Goal: Task Accomplishment & Management: Manage account settings

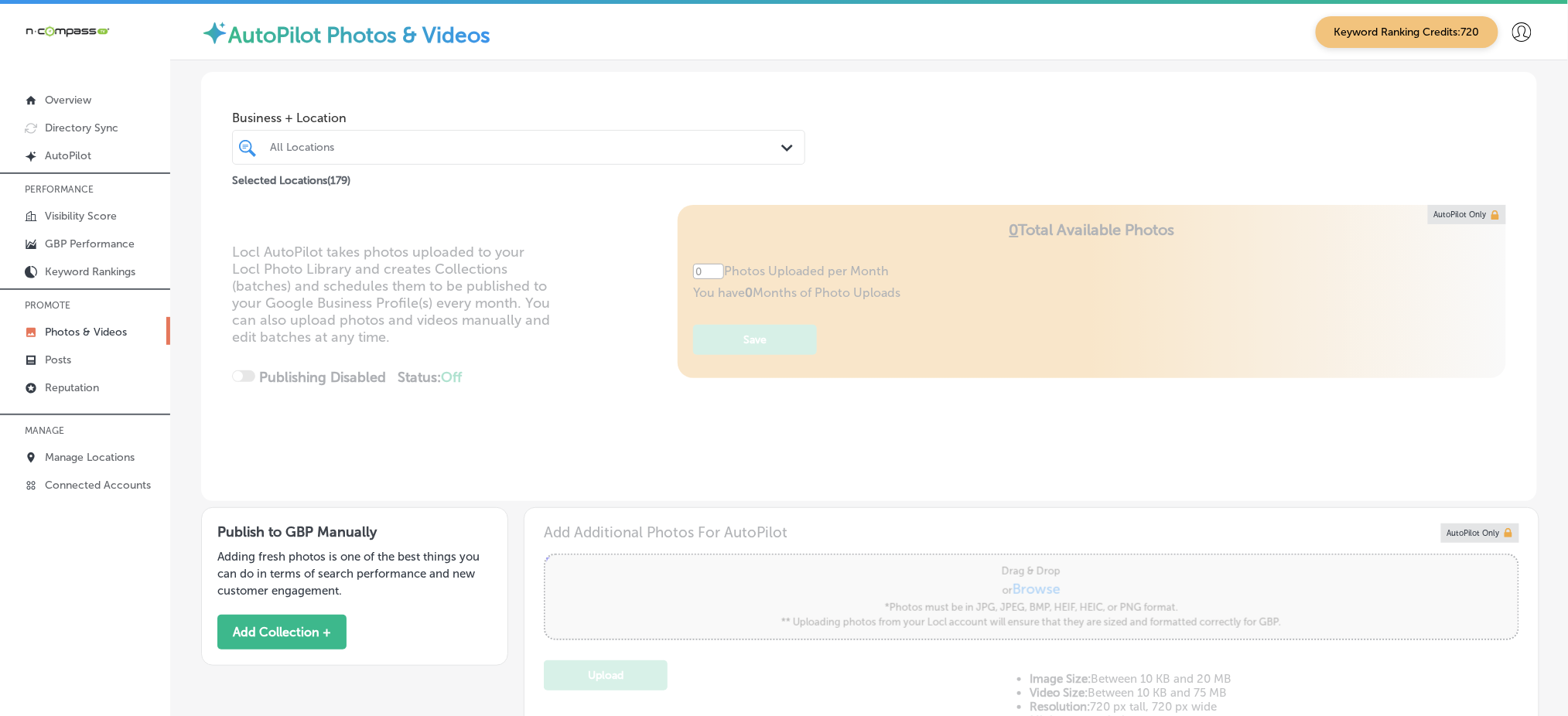
type input "5"
click at [1513, 31] on icon at bounding box center [1522, 32] width 19 height 19
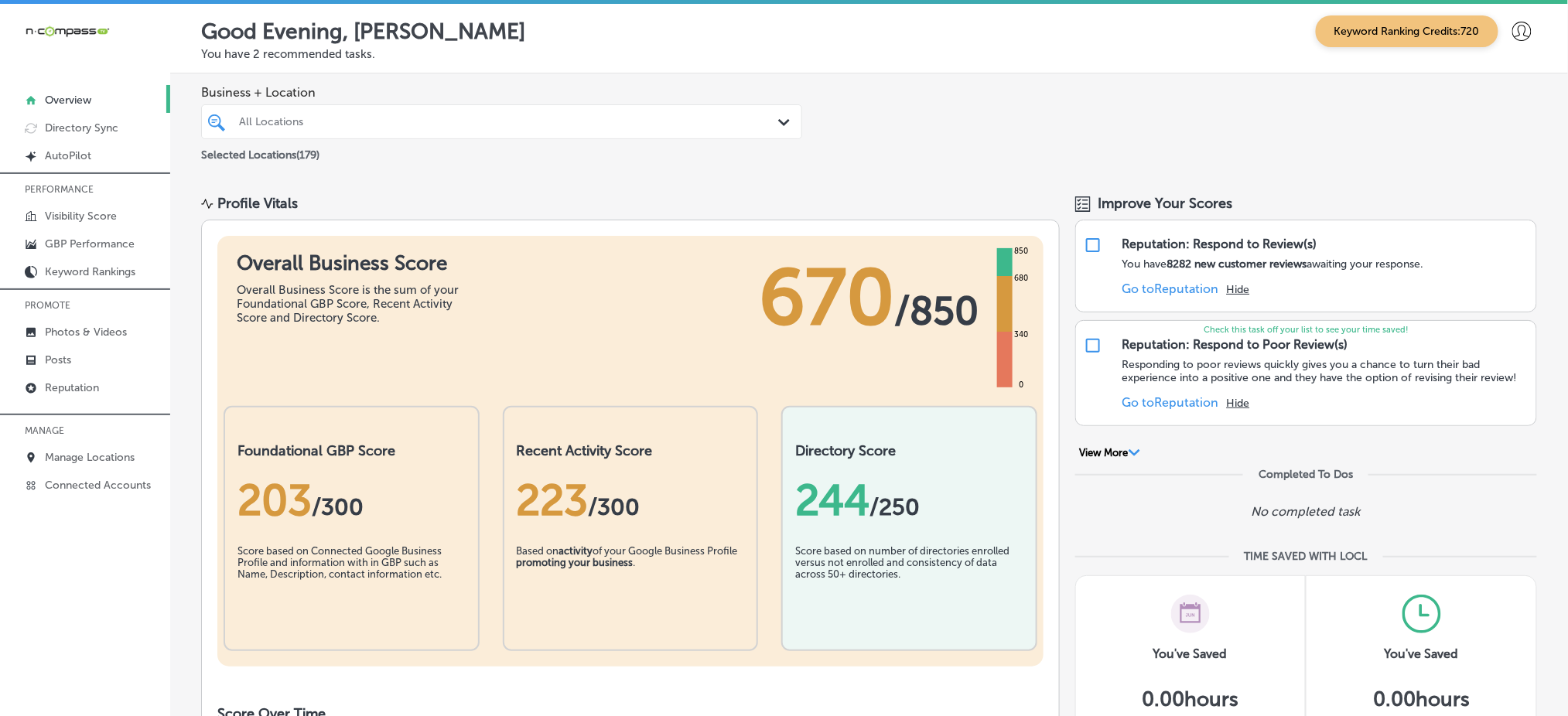
click at [1512, 29] on icon at bounding box center [1522, 32] width 19 height 19
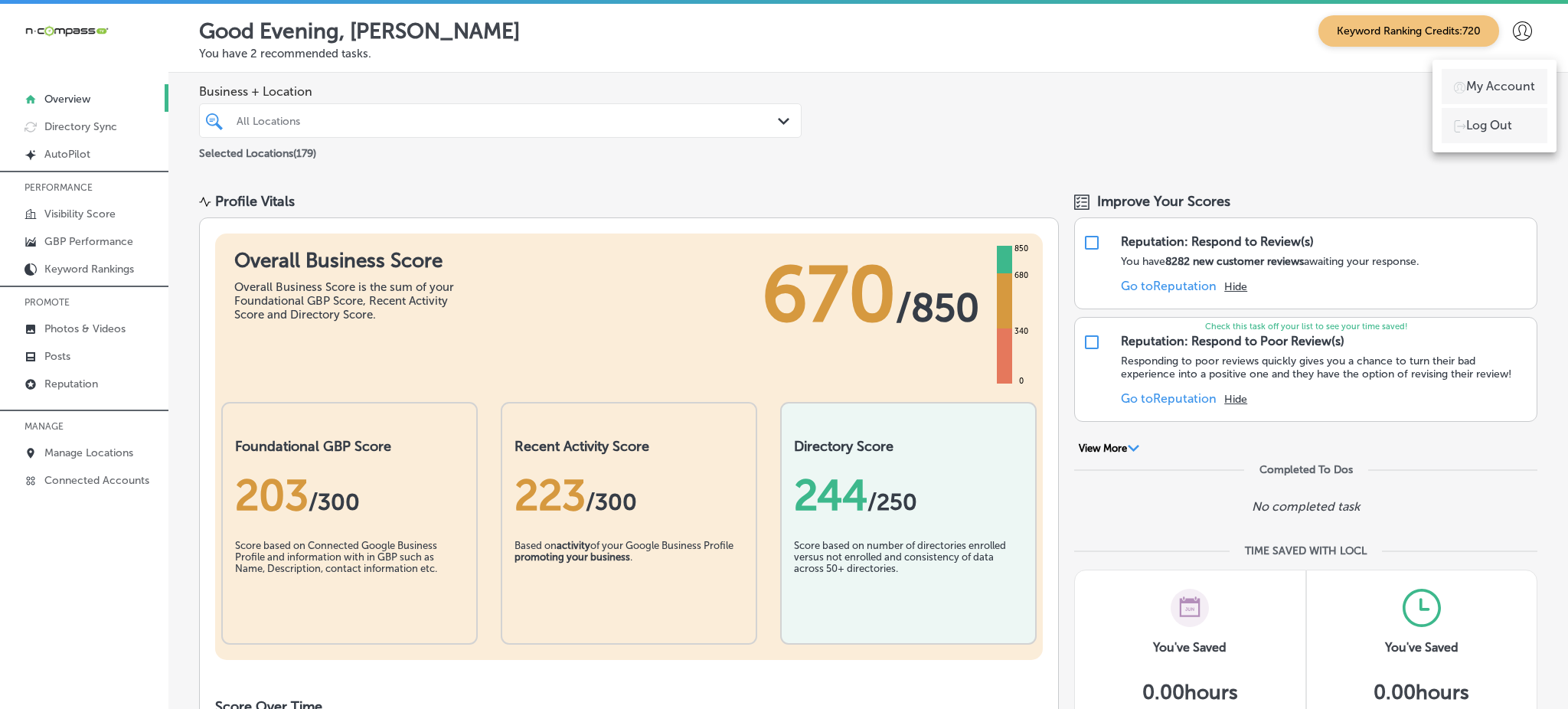
click at [1487, 29] on div at bounding box center [784, 354] width 1568 height 709
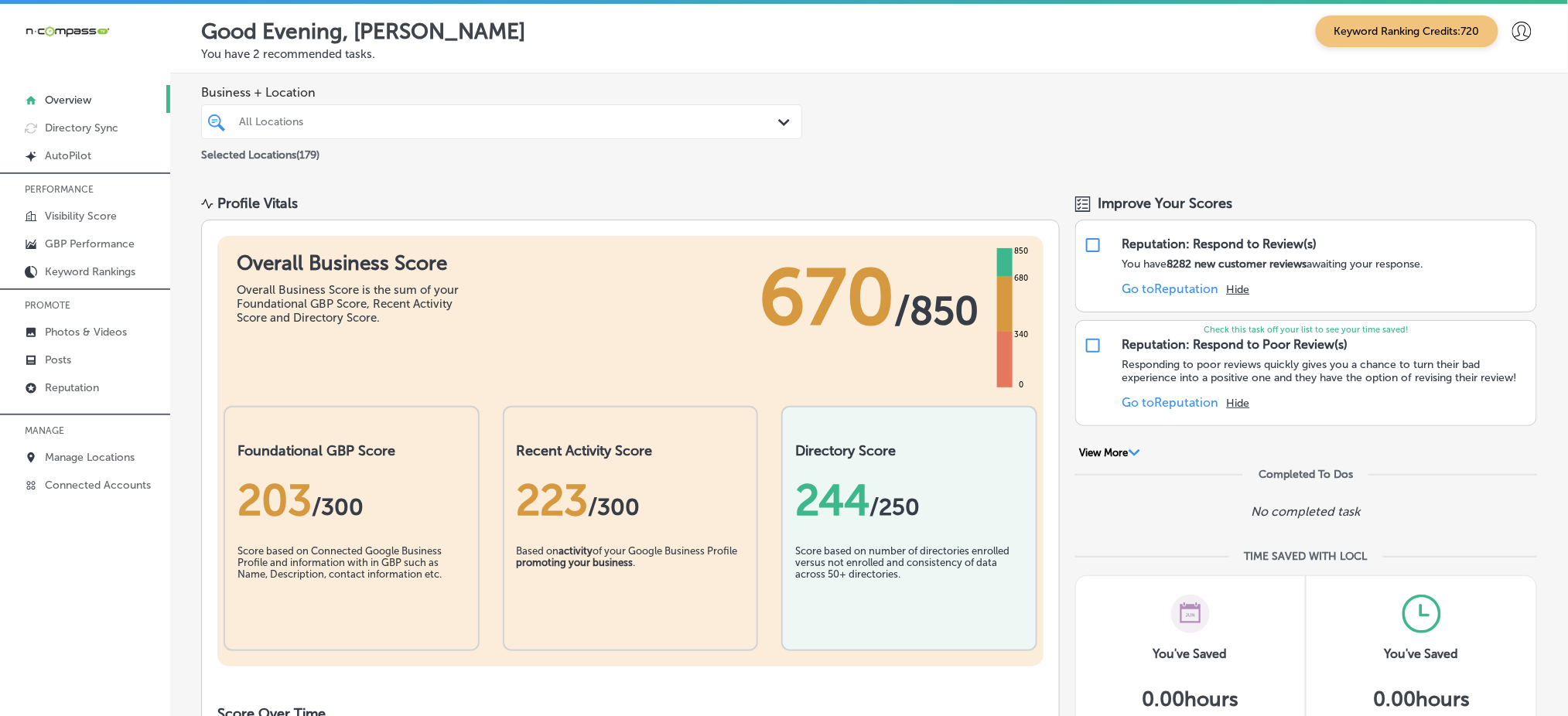
click at [1512, 29] on icon at bounding box center [1522, 32] width 19 height 19
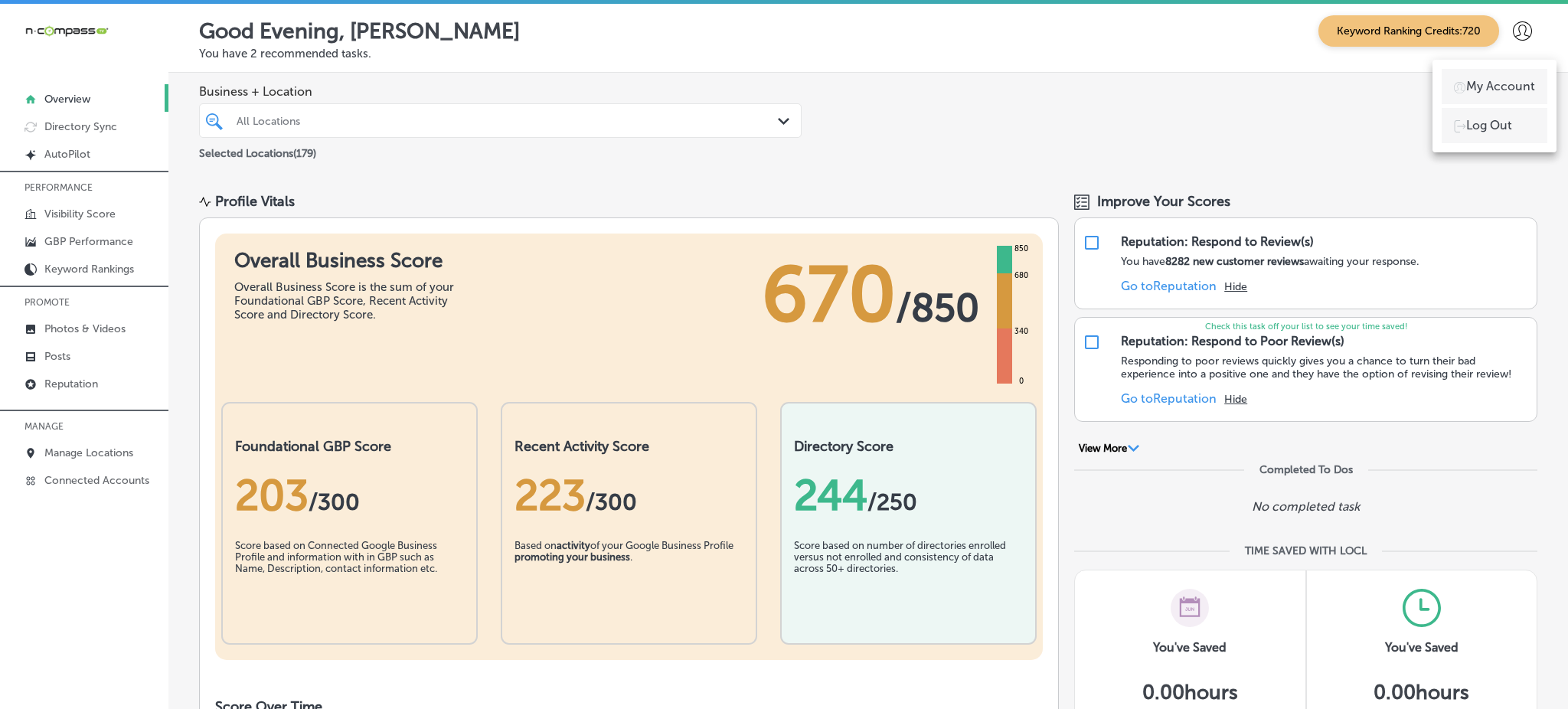
click at [1488, 86] on p "My Account" at bounding box center [1501, 86] width 69 height 18
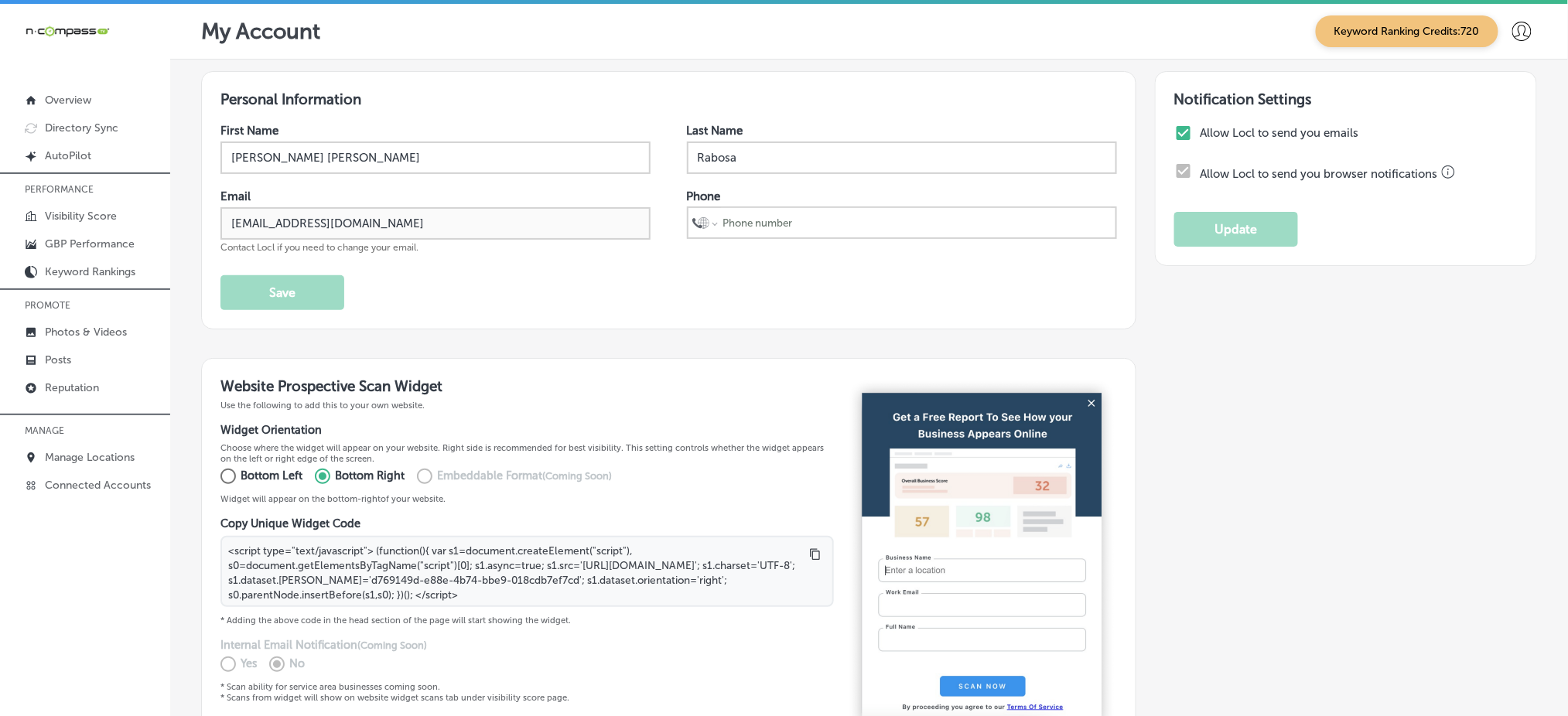
click at [1512, 23] on icon at bounding box center [1522, 32] width 19 height 19
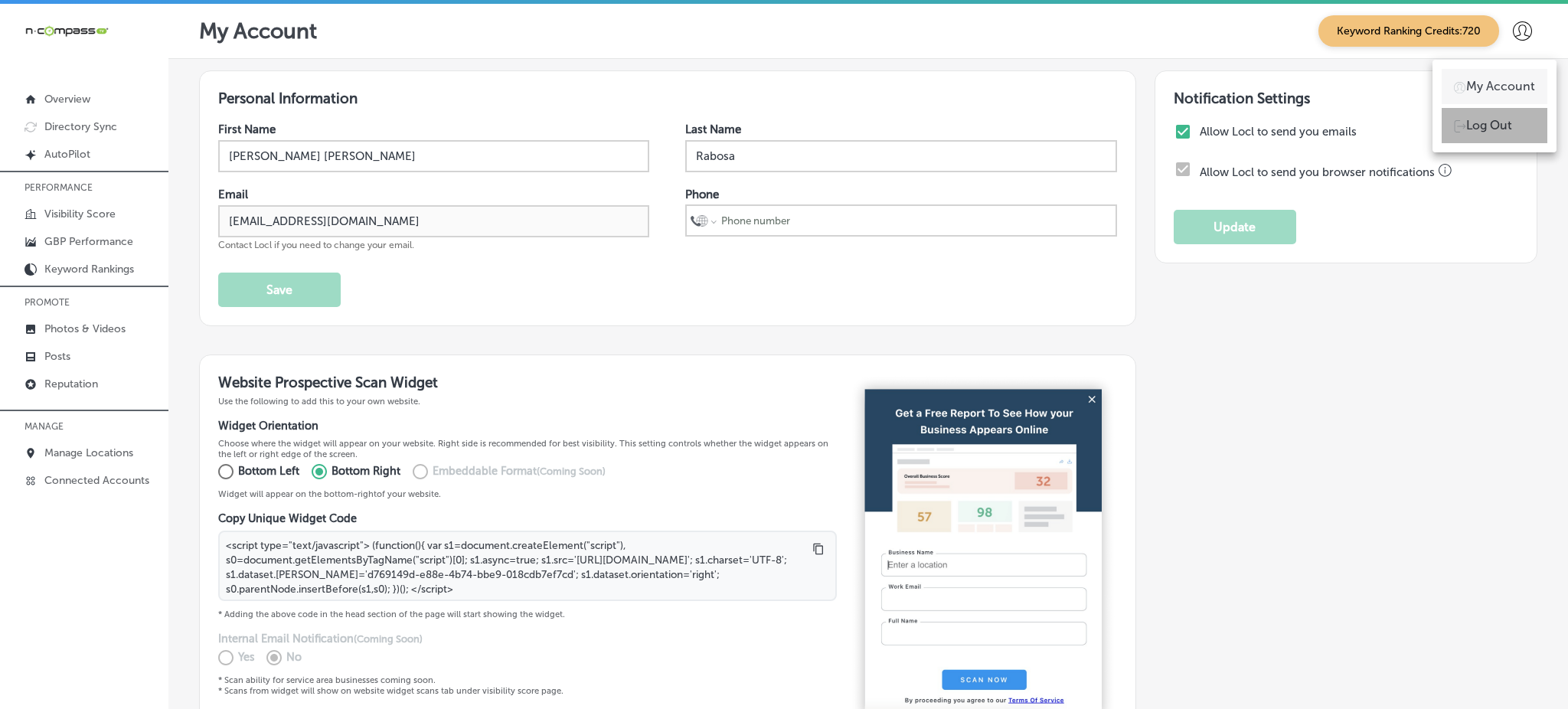
click at [1474, 121] on p "Log Out" at bounding box center [1489, 125] width 46 height 18
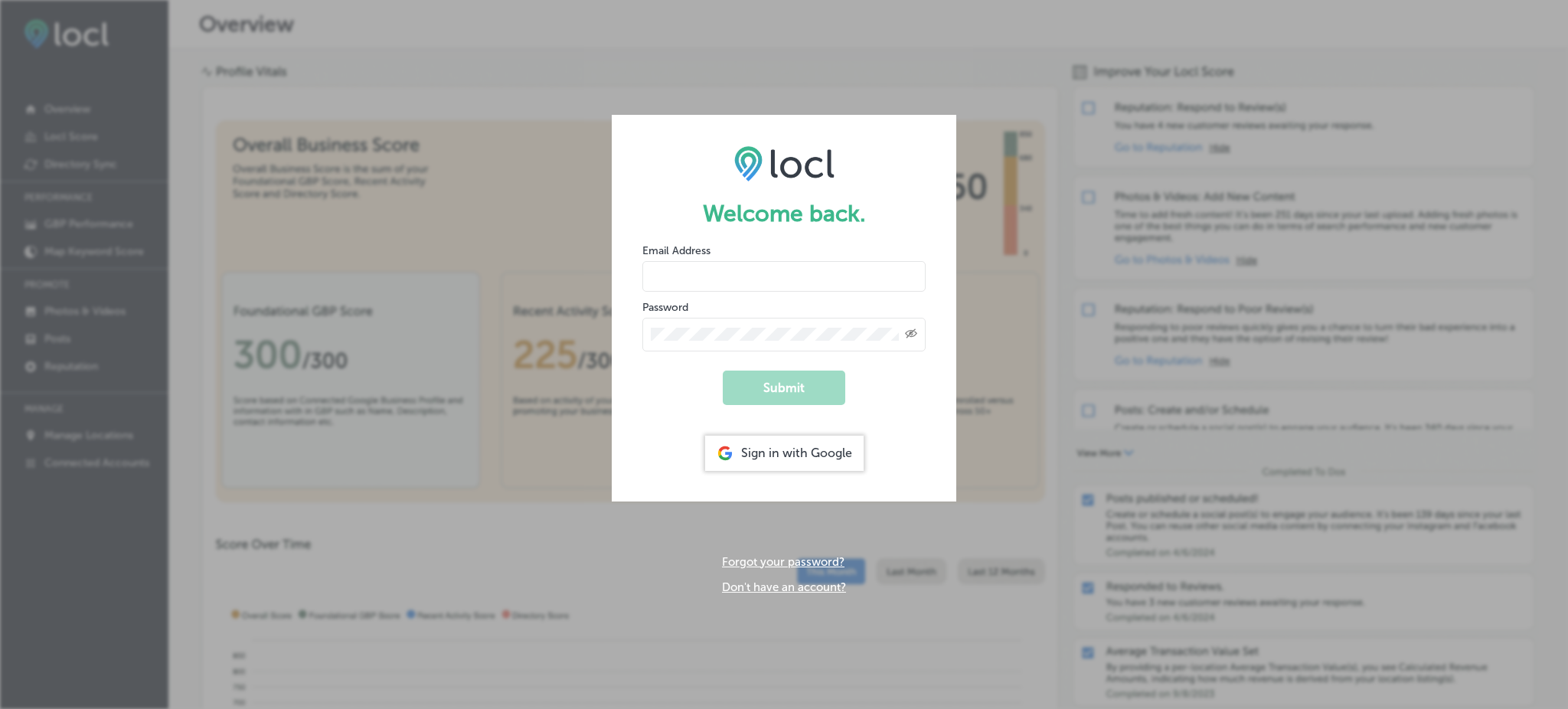
type input "Rabosa"
click at [805, 447] on div "Sign in with Google" at bounding box center [784, 453] width 158 height 35
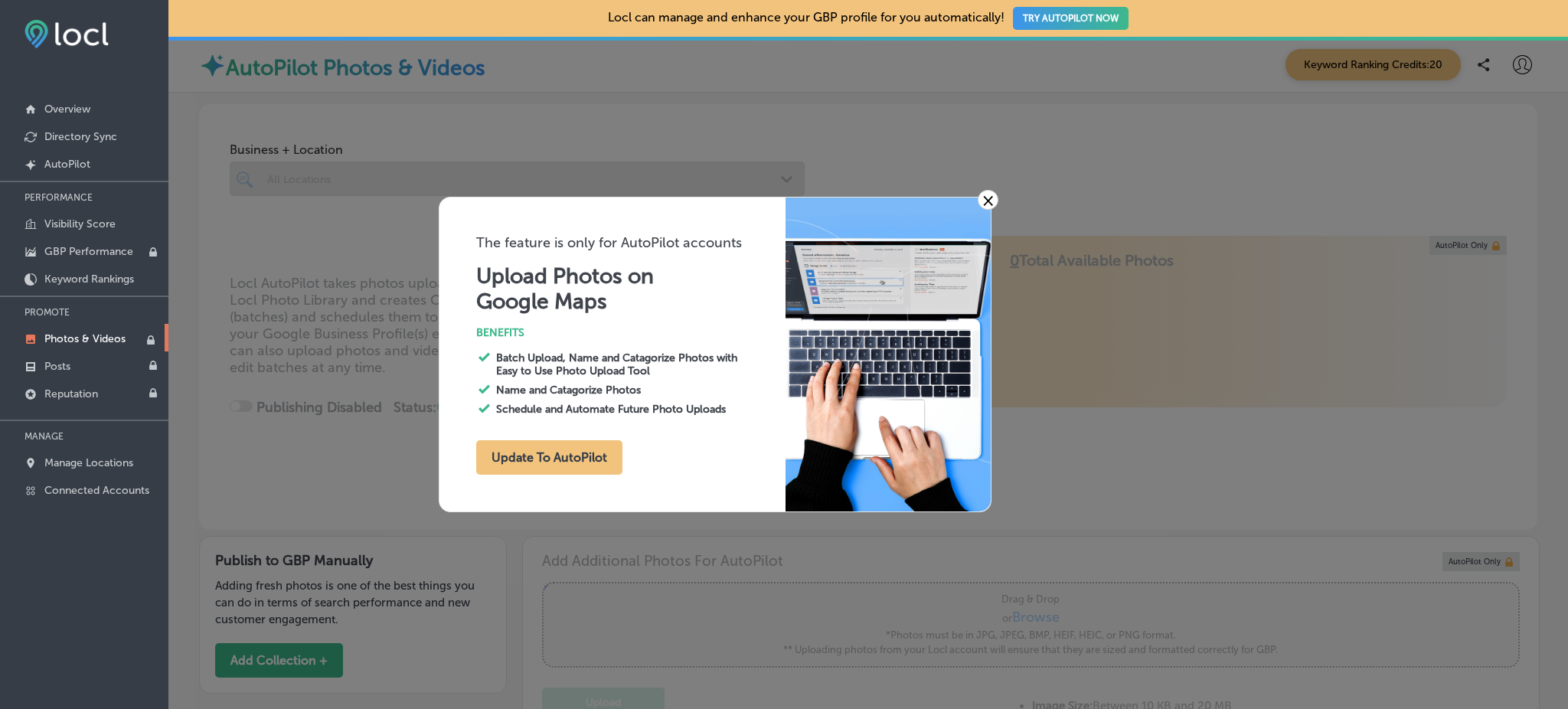
type input "0"
click at [984, 198] on link "×" at bounding box center [989, 200] width 21 height 20
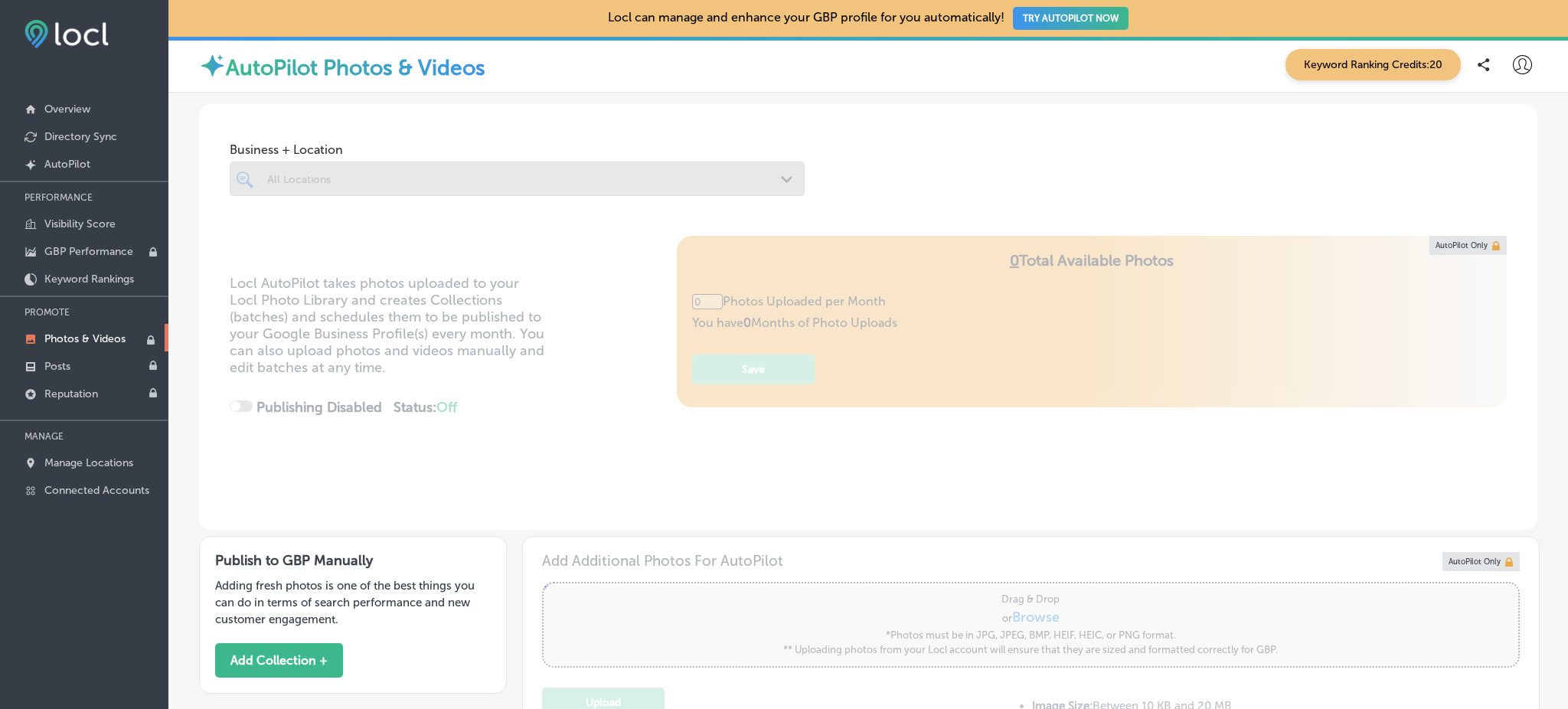
click at [1513, 65] on icon at bounding box center [1522, 65] width 19 height 19
click at [1496, 151] on p "My Teams" at bounding box center [1494, 158] width 56 height 18
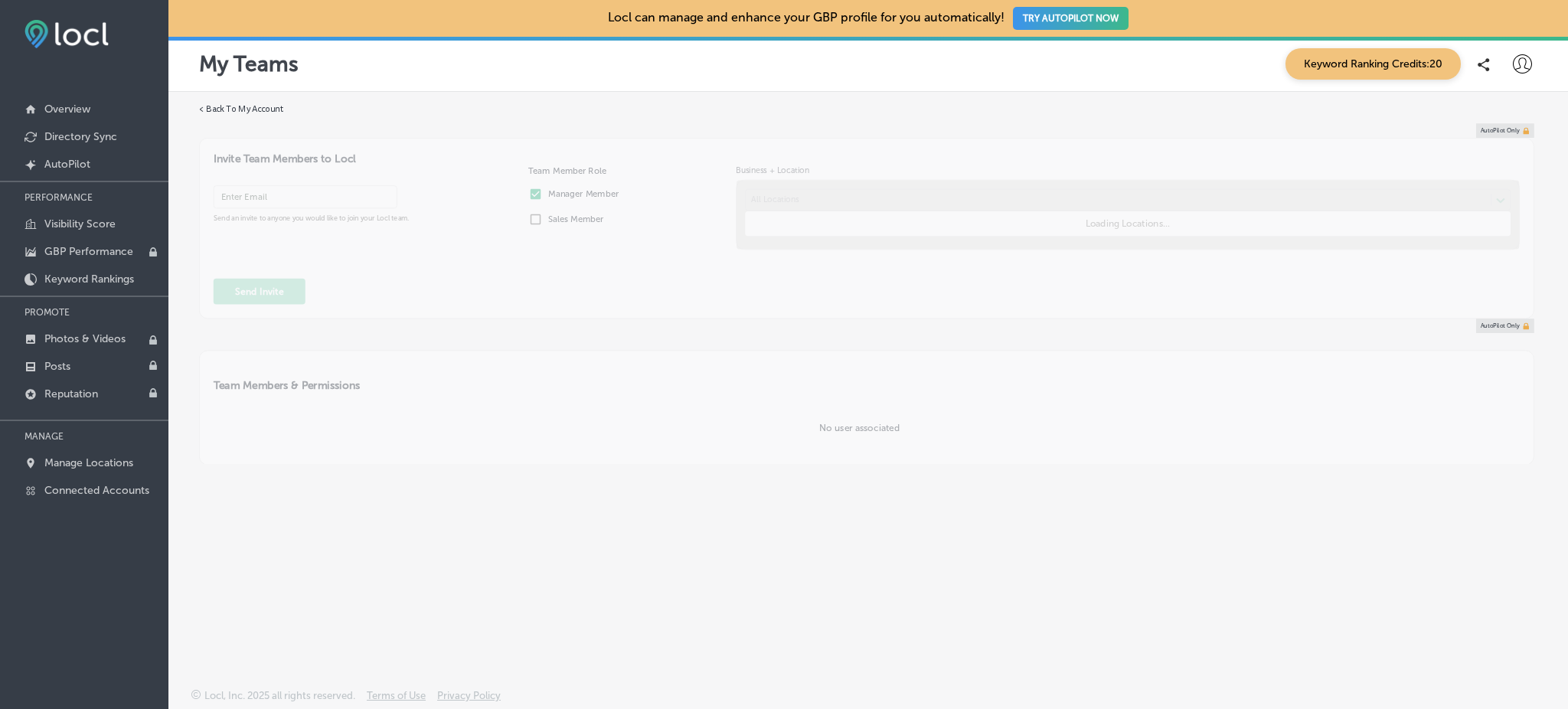
click at [1516, 60] on icon at bounding box center [1522, 64] width 19 height 19
click at [1526, 111] on p "My Account" at bounding box center [1501, 119] width 69 height 18
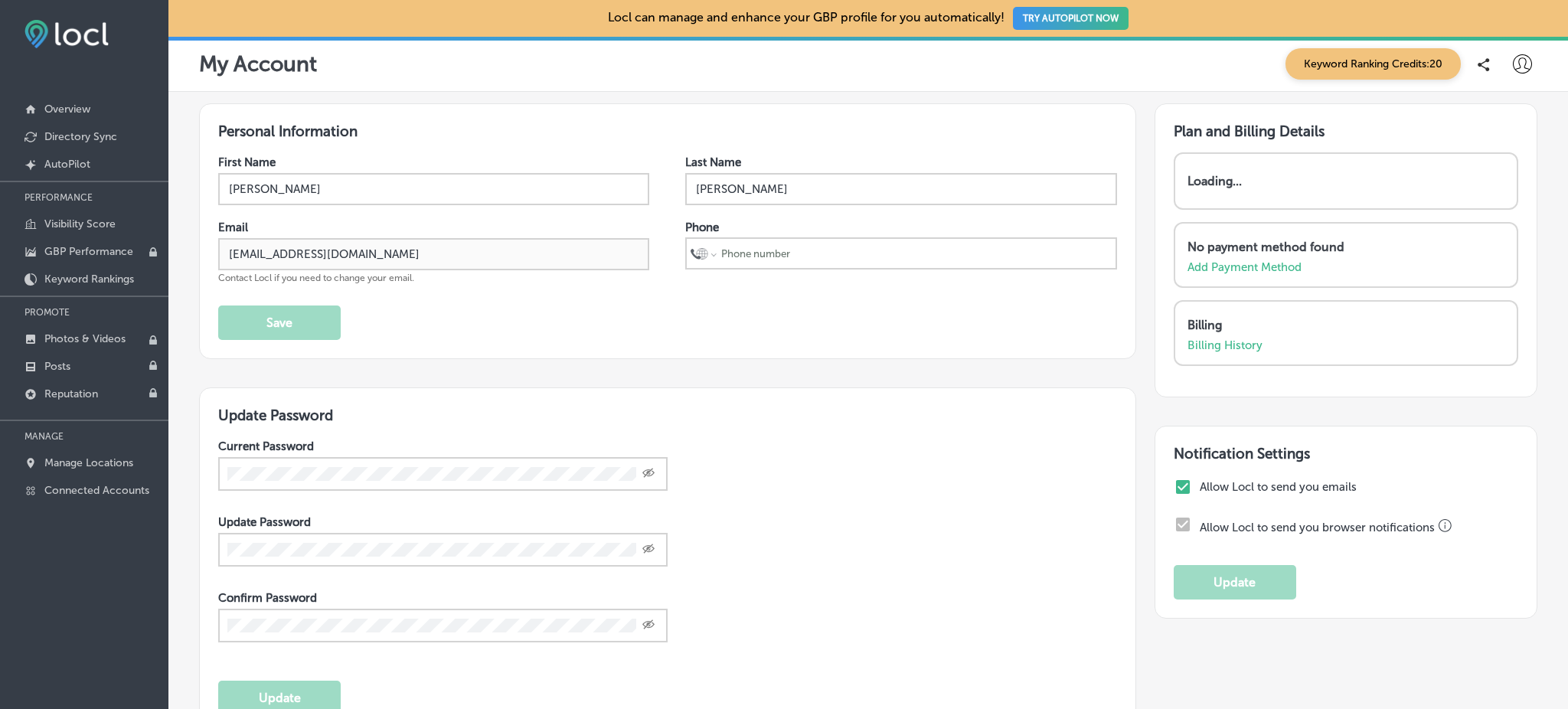
select select "US"
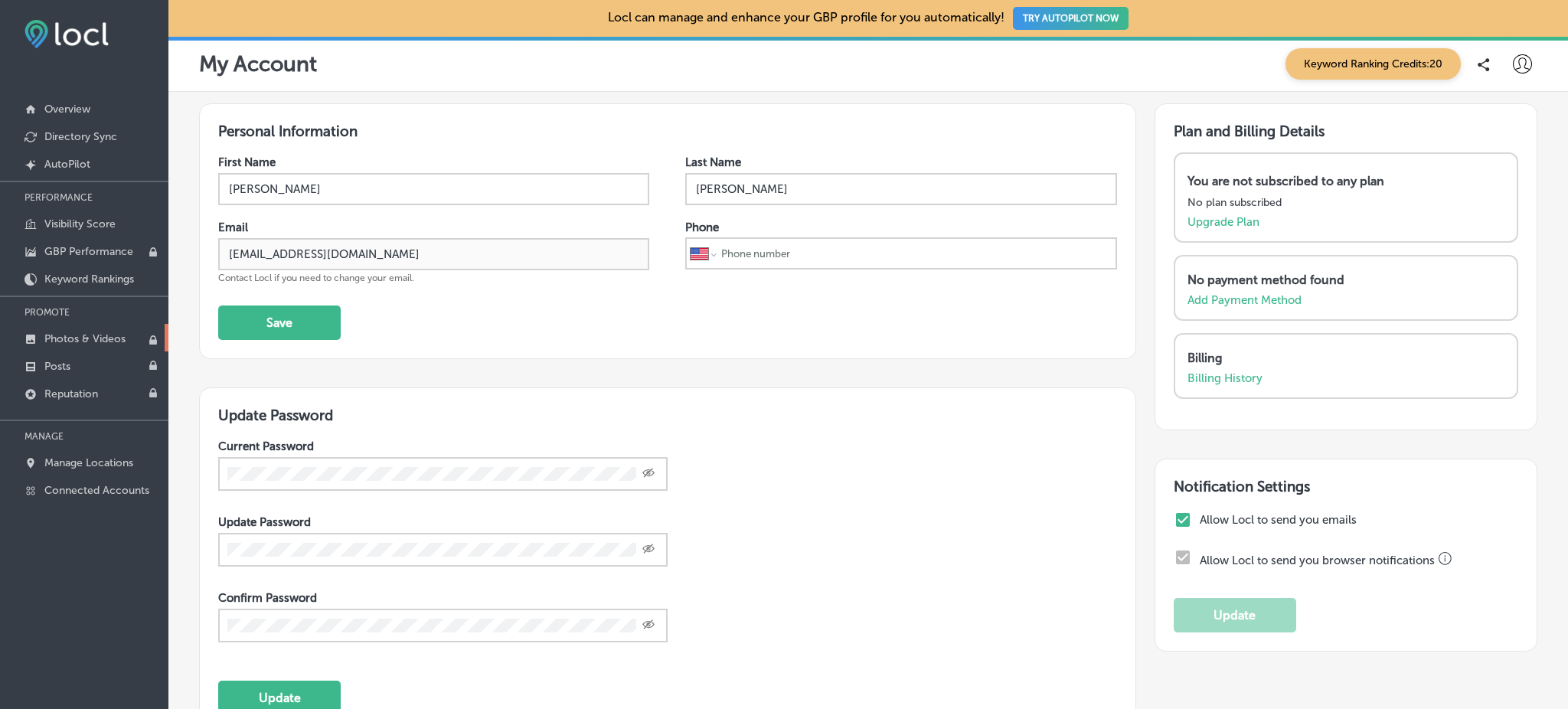
click at [111, 341] on p "Photos & Videos" at bounding box center [85, 339] width 81 height 13
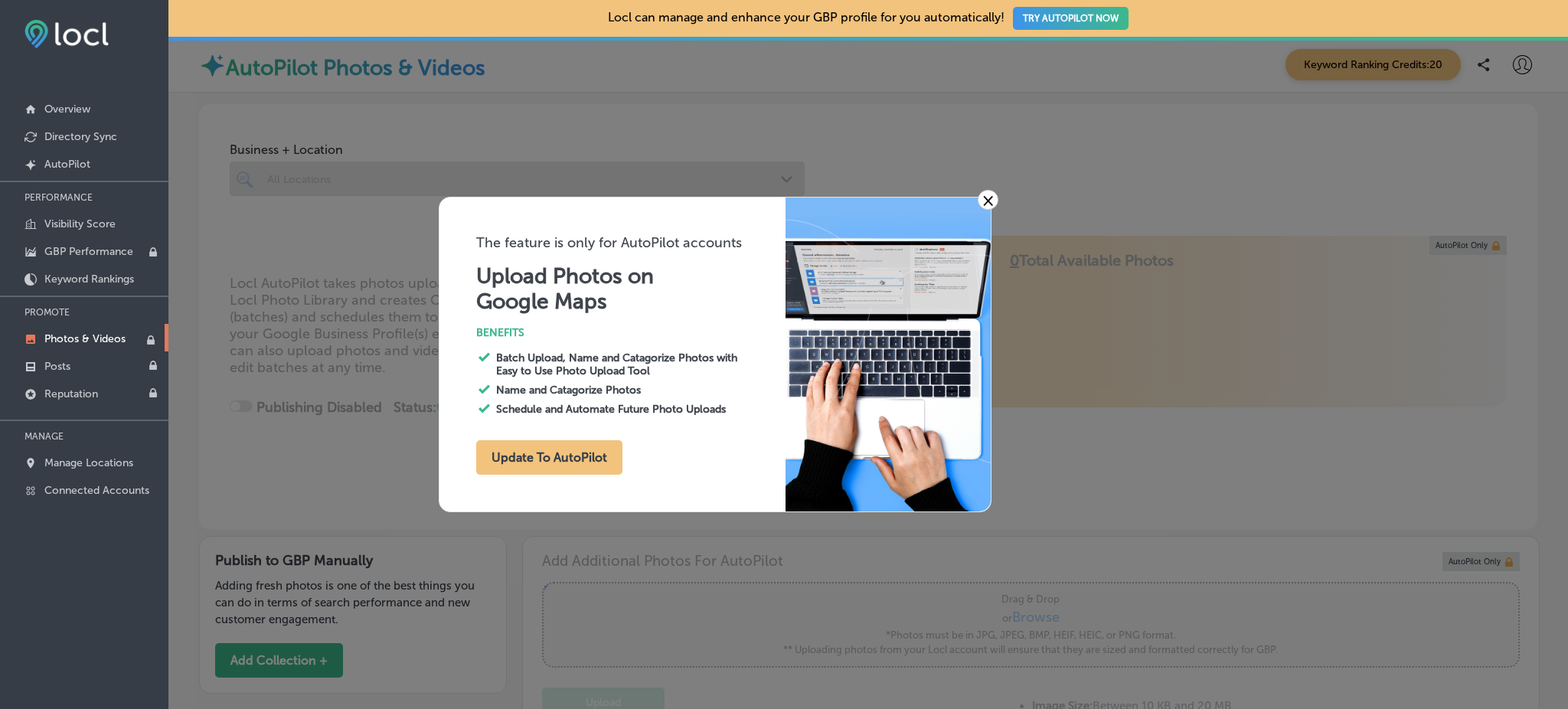
type input "0"
click at [990, 194] on link "×" at bounding box center [989, 200] width 21 height 20
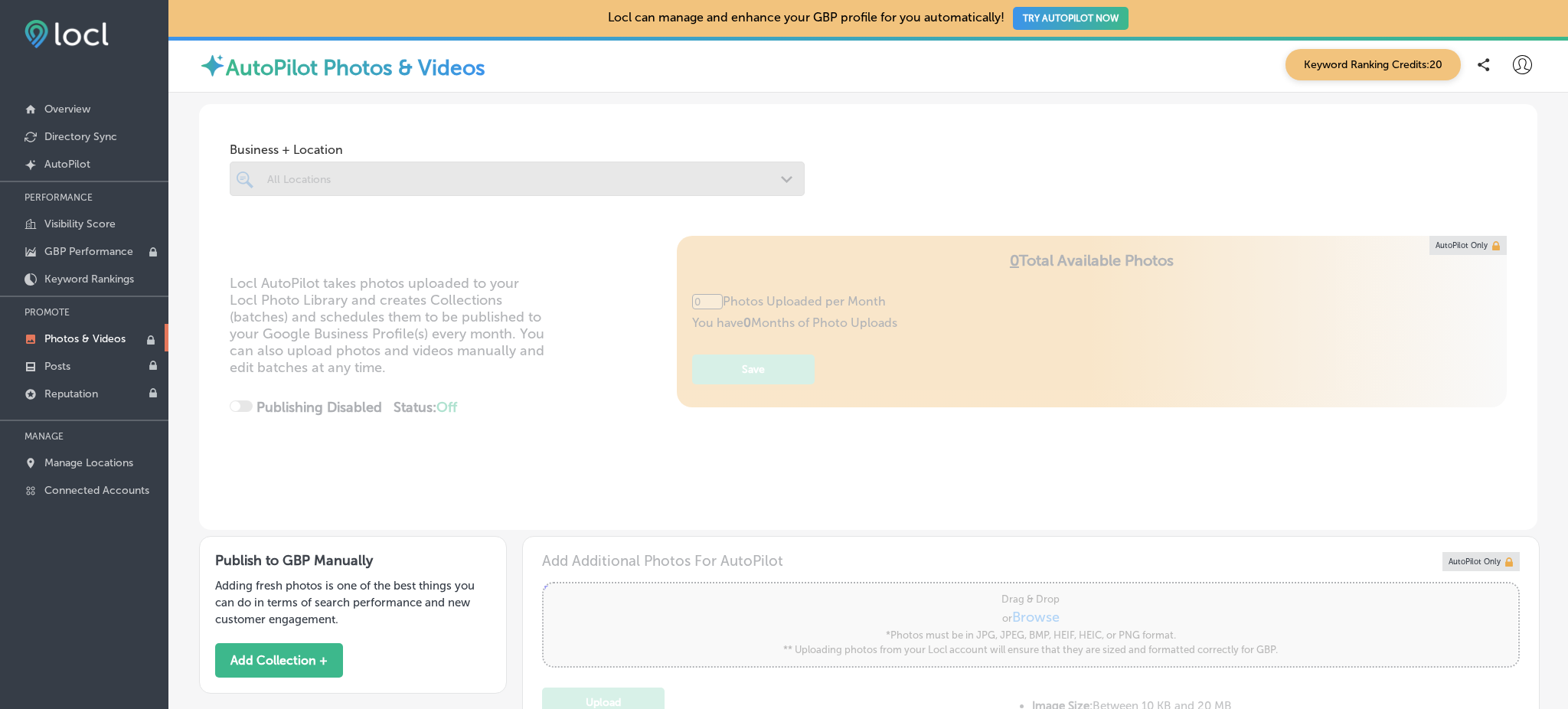
click at [333, 175] on div at bounding box center [517, 179] width 575 height 34
click at [1513, 63] on icon at bounding box center [1522, 65] width 19 height 19
click at [1495, 193] on p "Log Out" at bounding box center [1489, 197] width 46 height 18
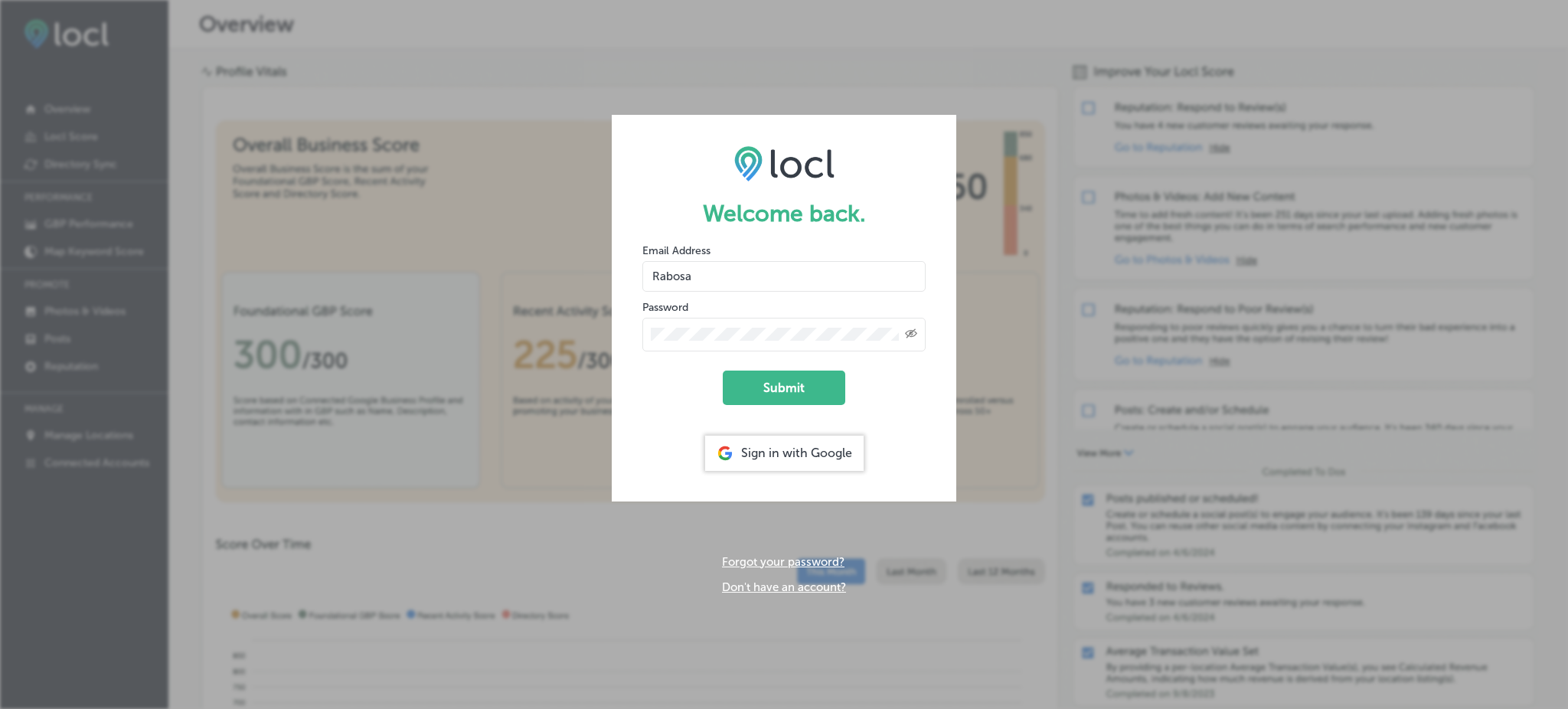
click at [822, 450] on div "Sign in with Google" at bounding box center [784, 453] width 158 height 35
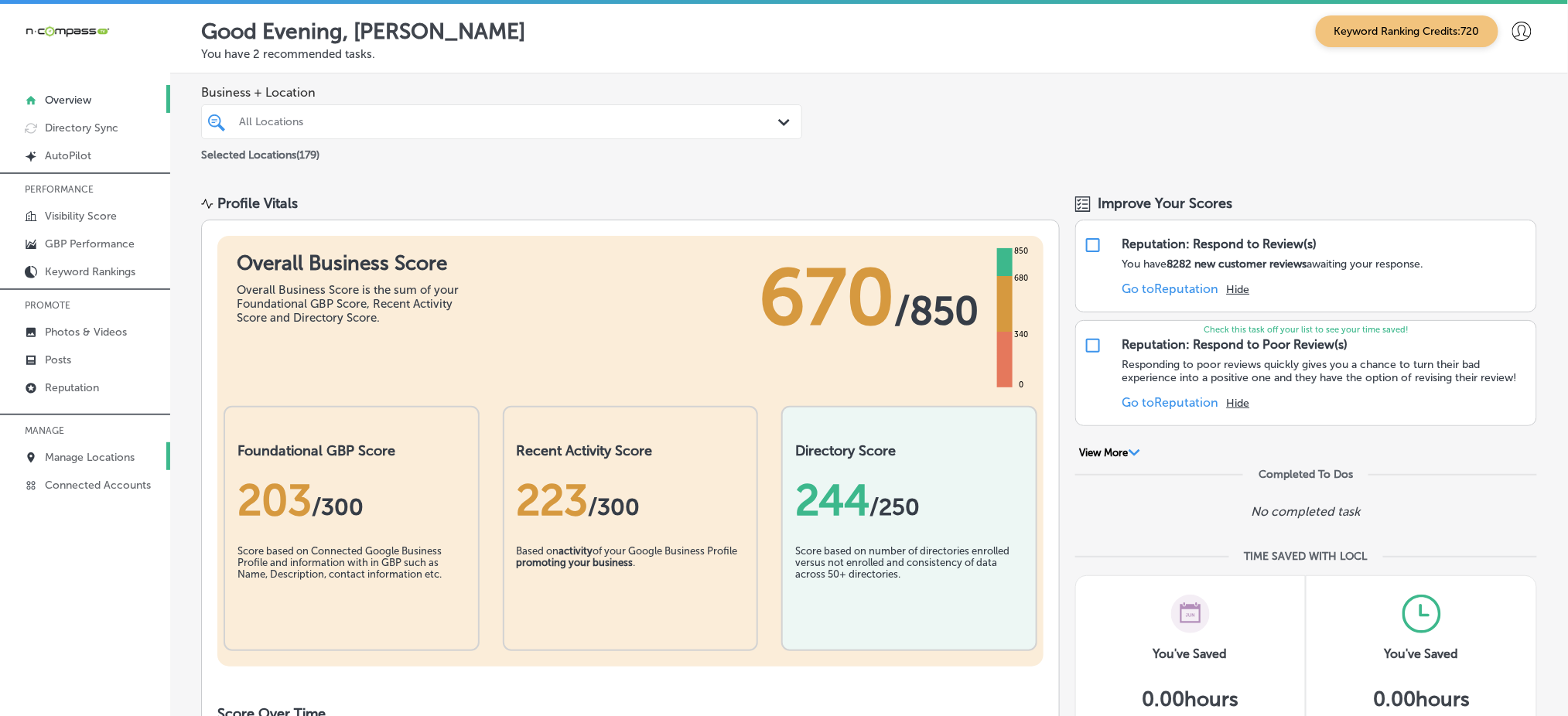
click at [81, 451] on p "Manage Locations" at bounding box center [90, 457] width 90 height 13
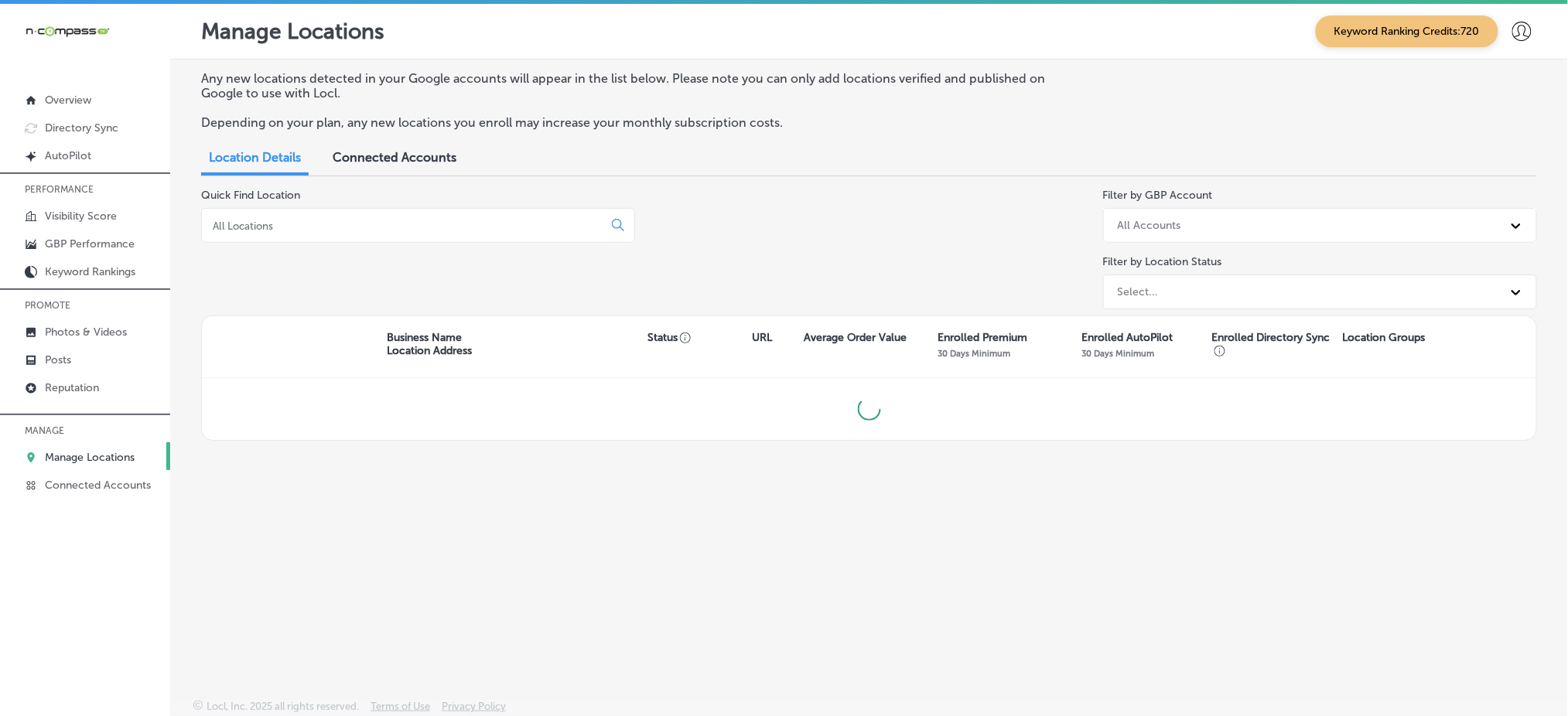
click at [294, 231] on div at bounding box center [418, 225] width 434 height 34
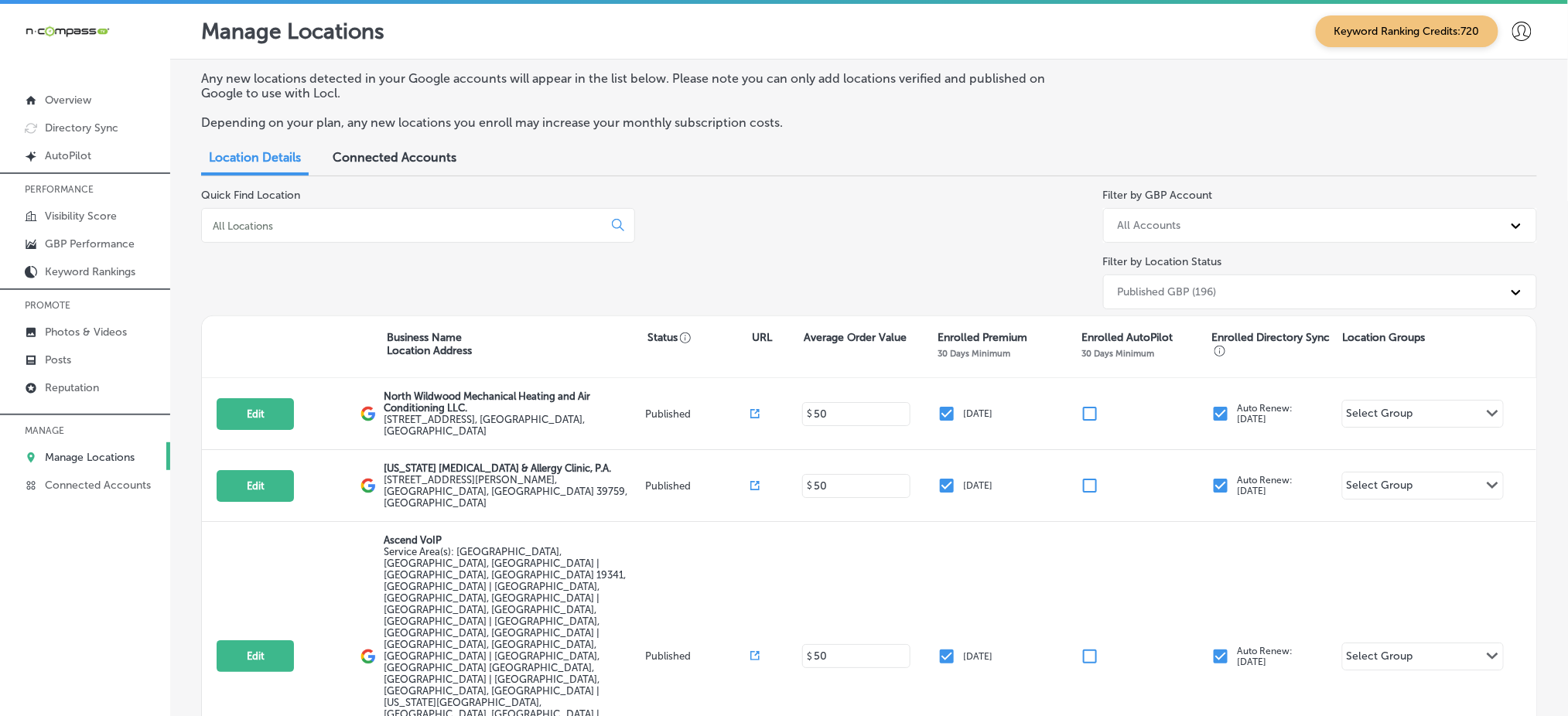
click at [285, 219] on input at bounding box center [405, 226] width 388 height 14
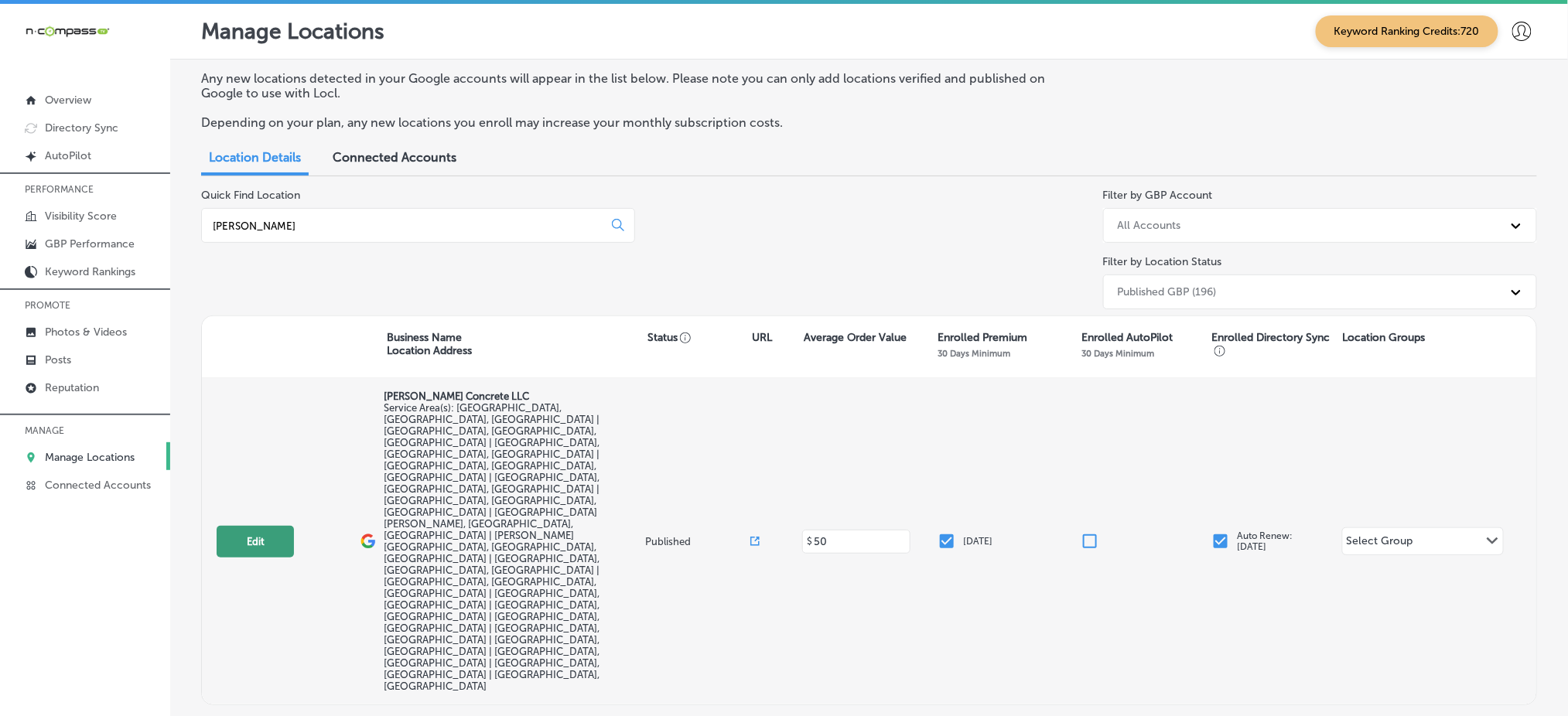
type input "[PERSON_NAME]"
click at [248, 526] on button "Edit" at bounding box center [255, 542] width 78 height 32
select select "US"
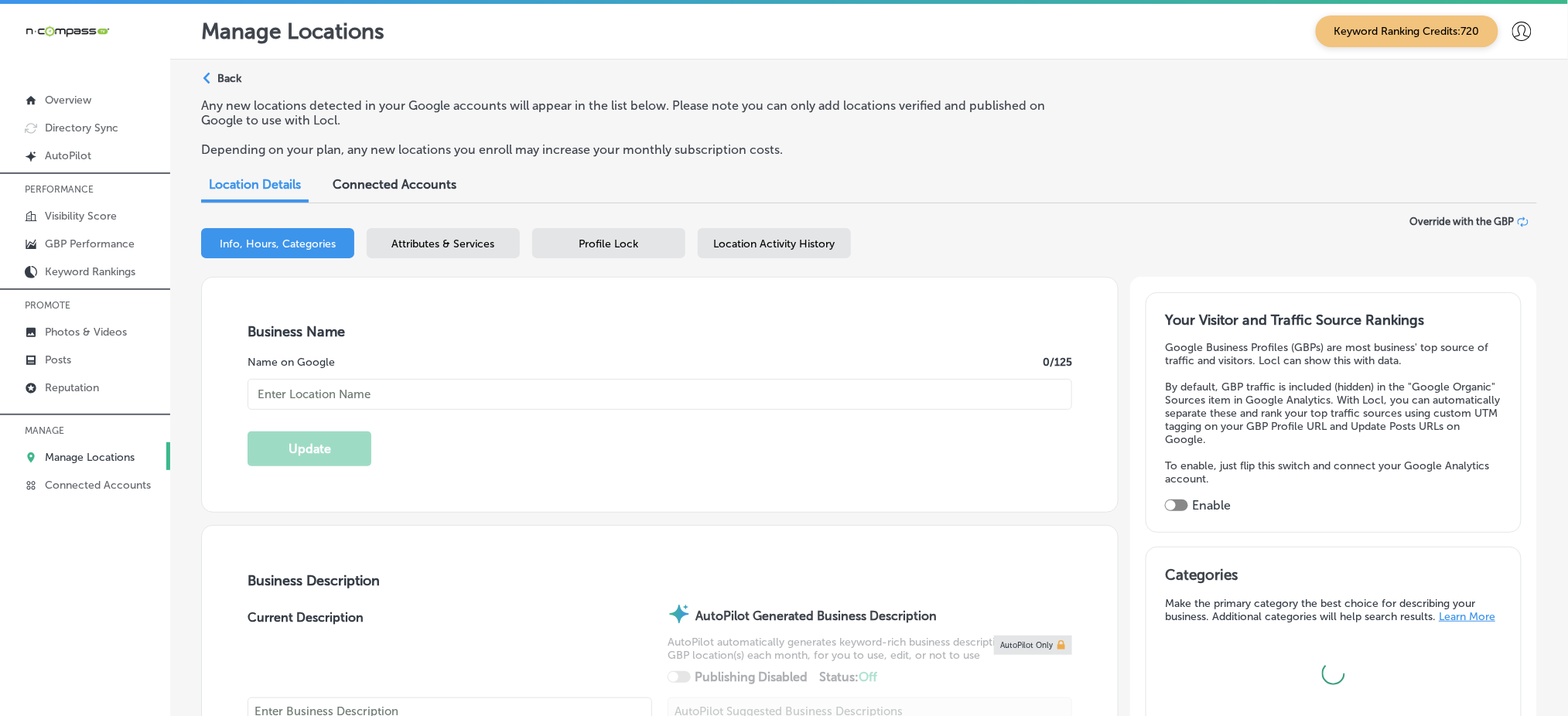
type input "[PERSON_NAME] Concrete LLC"
type input "[URL][DOMAIN_NAME]"
type textarea "With over 20 years of experience, [PERSON_NAME] Concrete LLC delivers expert re…"
checkbox input "false"
type input "[STREET_ADDRESS]"
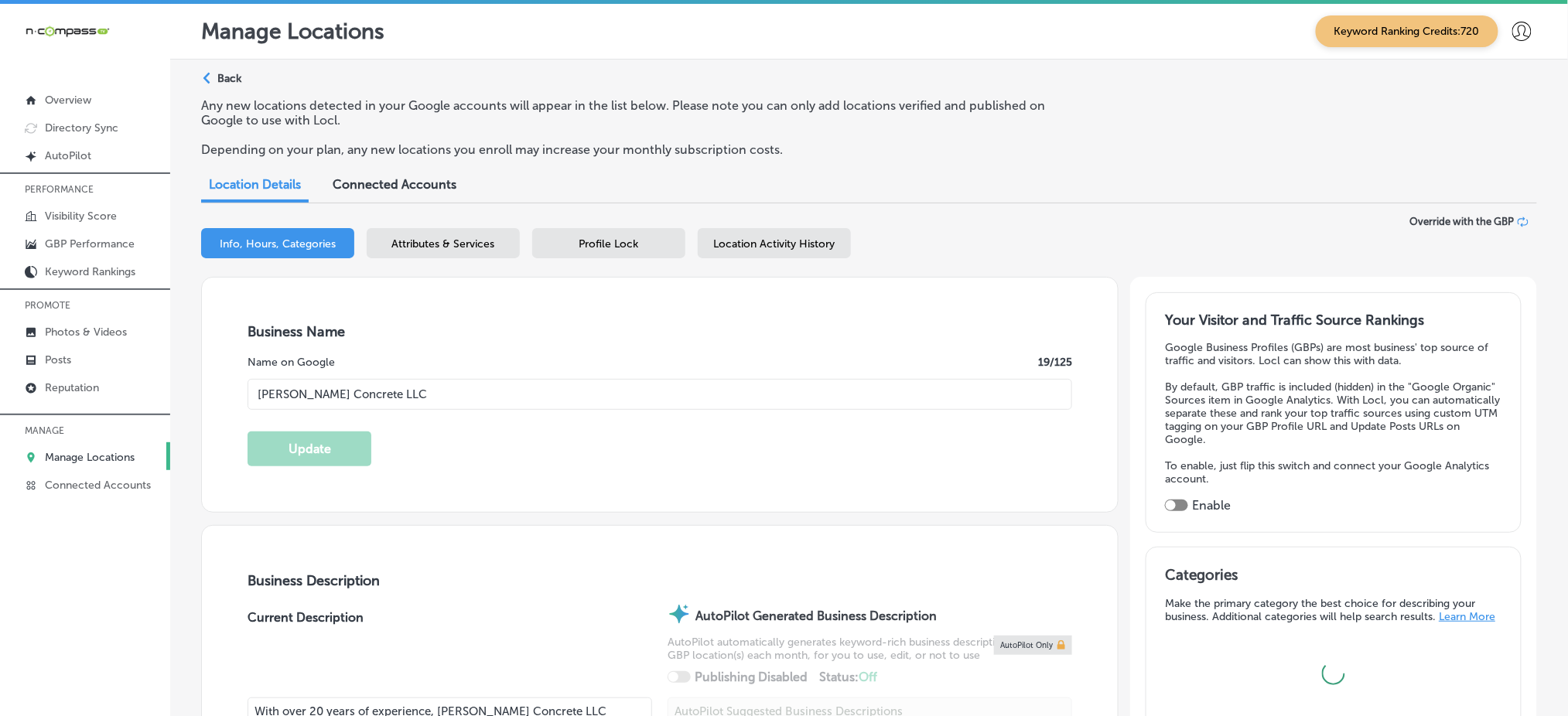
type input "[GEOGRAPHIC_DATA]"
type input "55371"
type input "US"
checkbox input "true"
type input "[PHONE_NUMBER]"
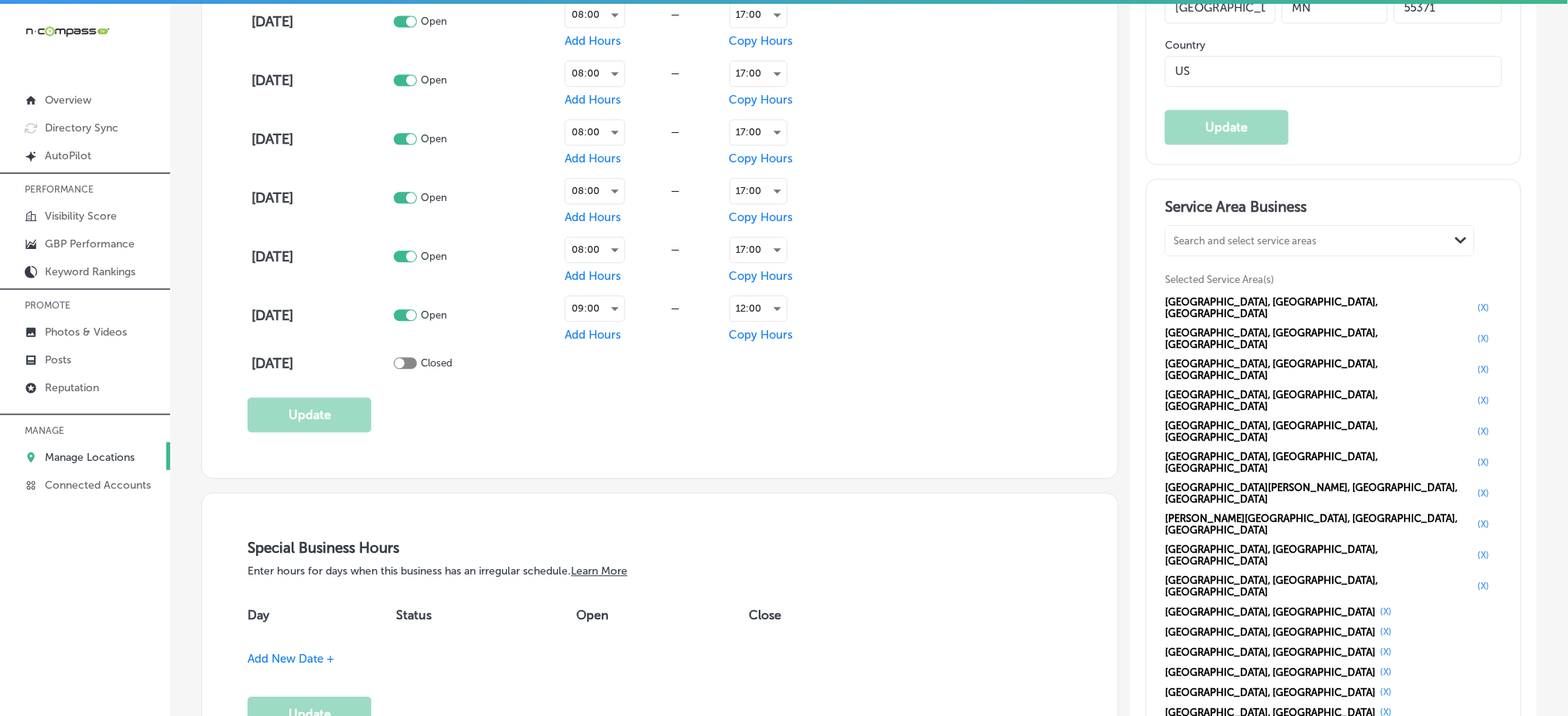
scroll to position [1238, 0]
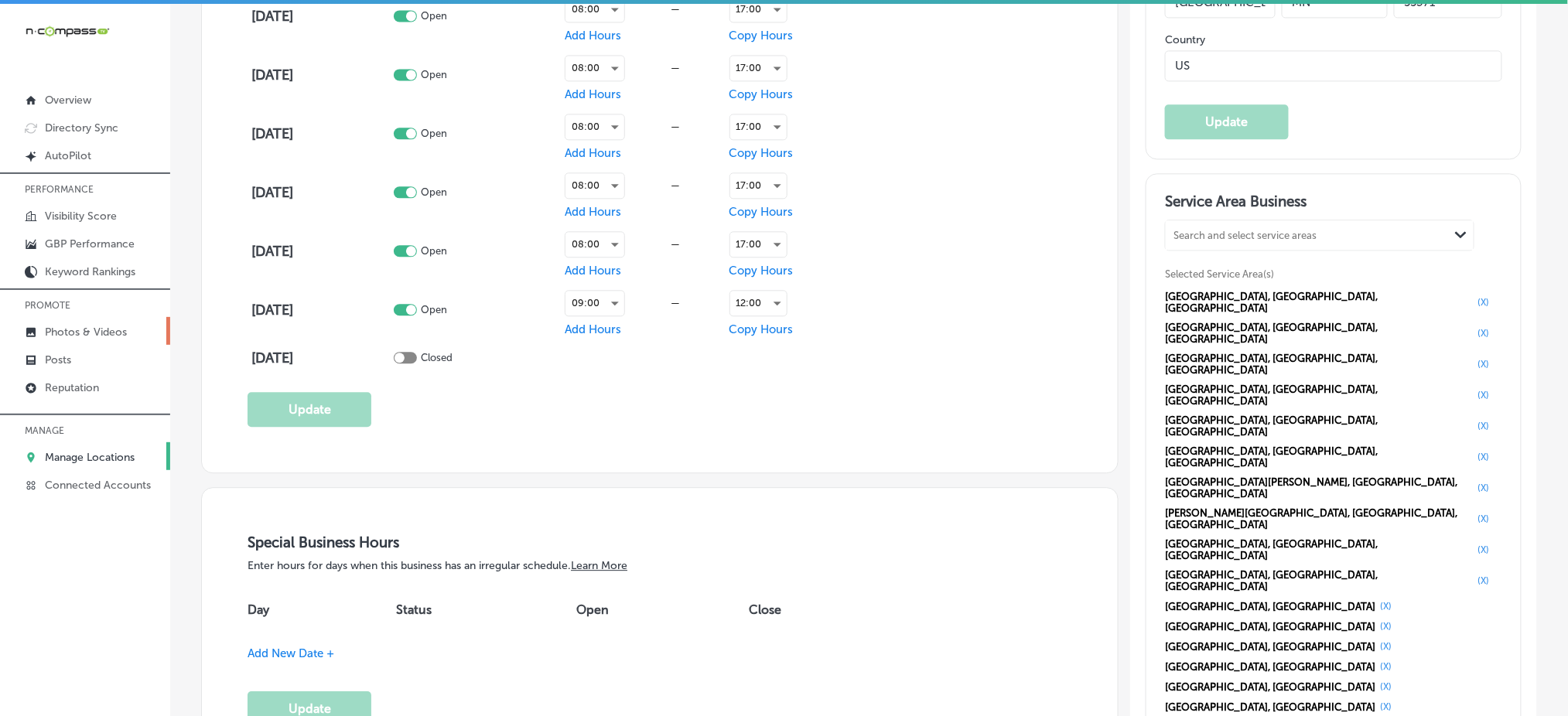
click at [85, 325] on p "Photos & Videos" at bounding box center [86, 331] width 82 height 13
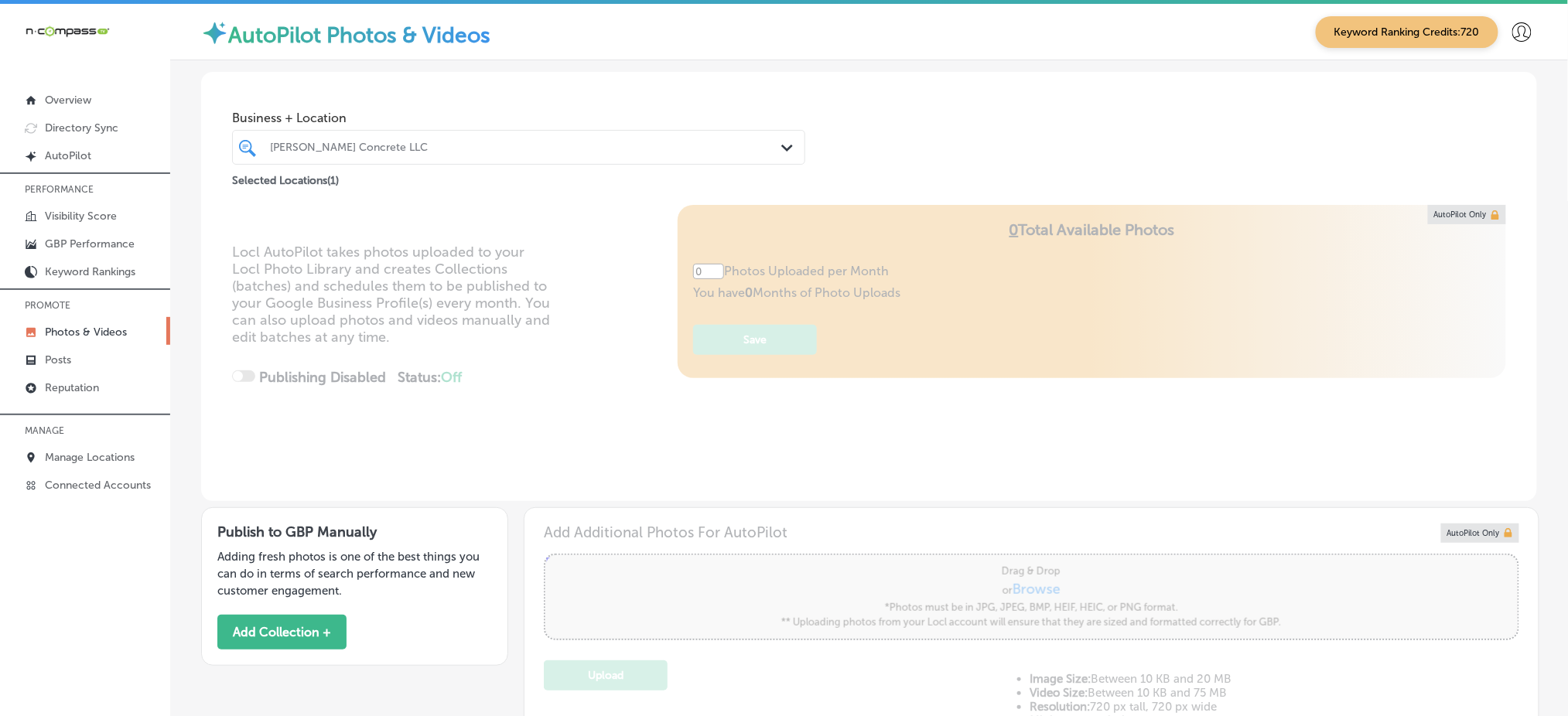
type input "5"
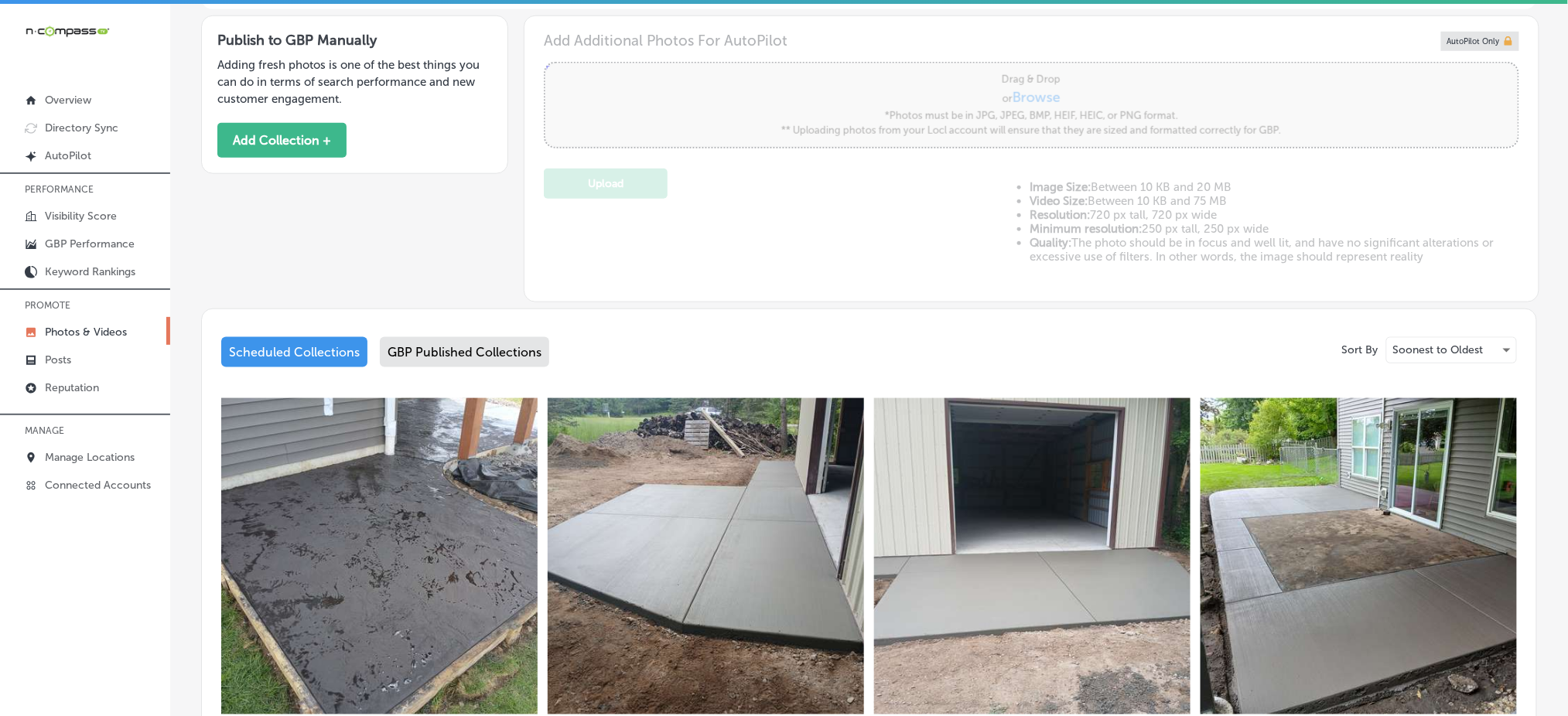
scroll to position [619, 0]
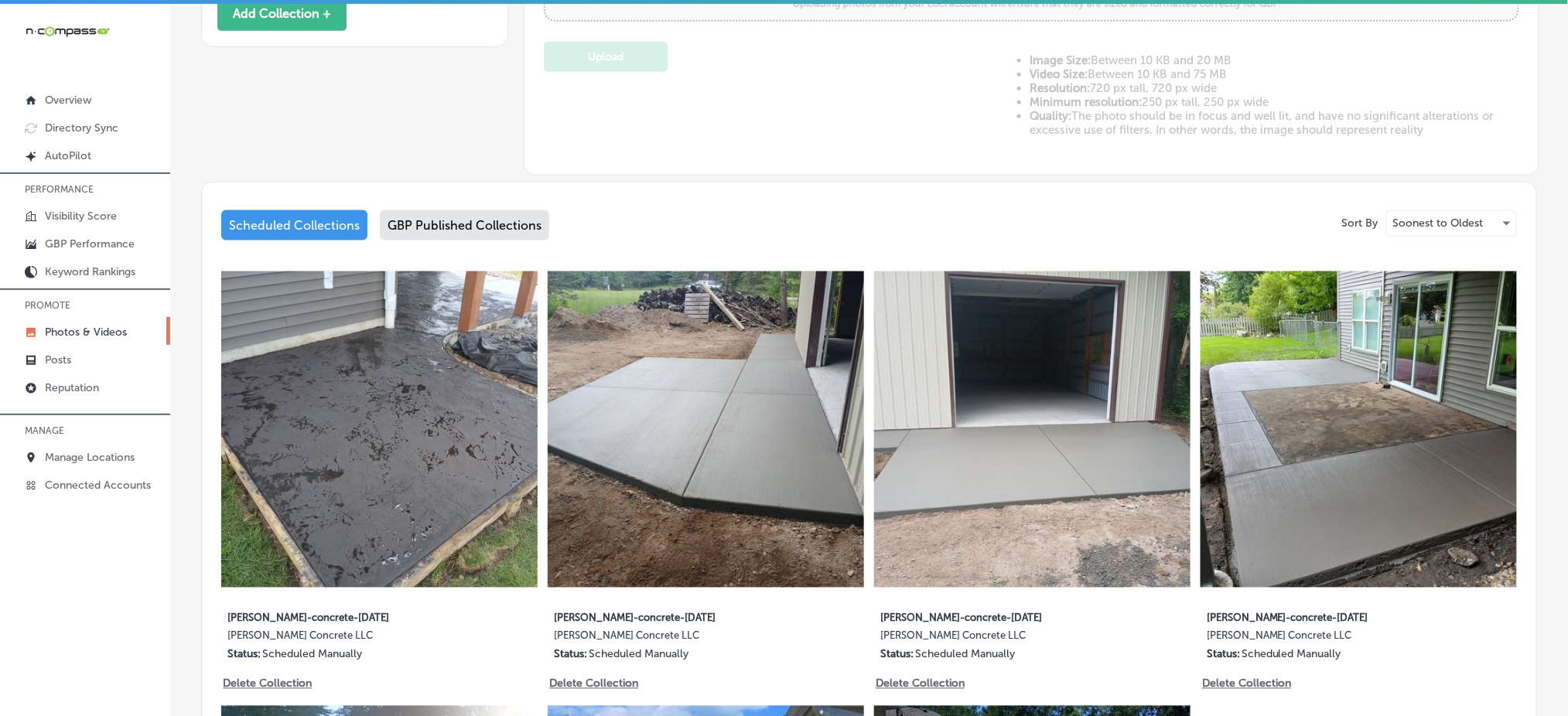
click at [500, 232] on div "GBP Published Collections" at bounding box center [465, 225] width 170 height 30
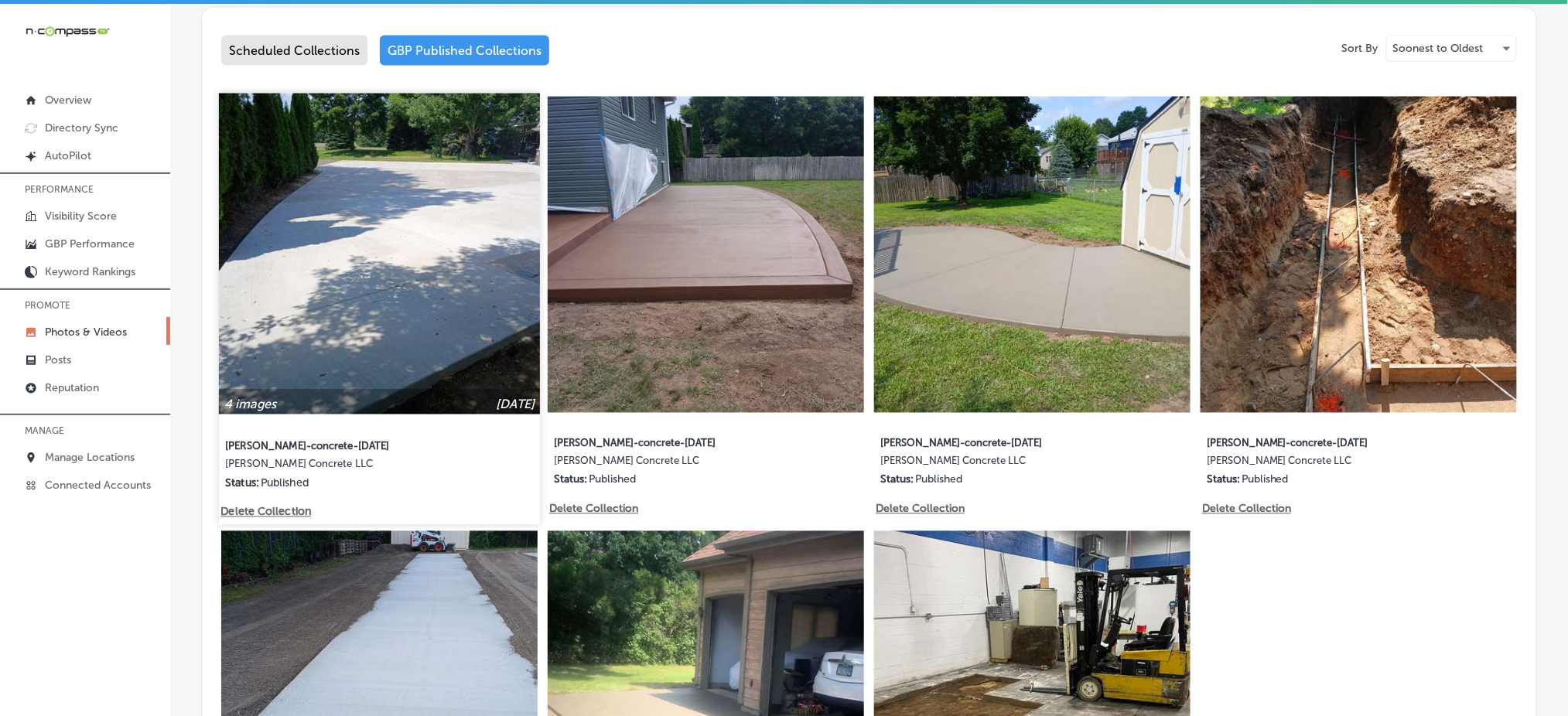
scroll to position [825, 0]
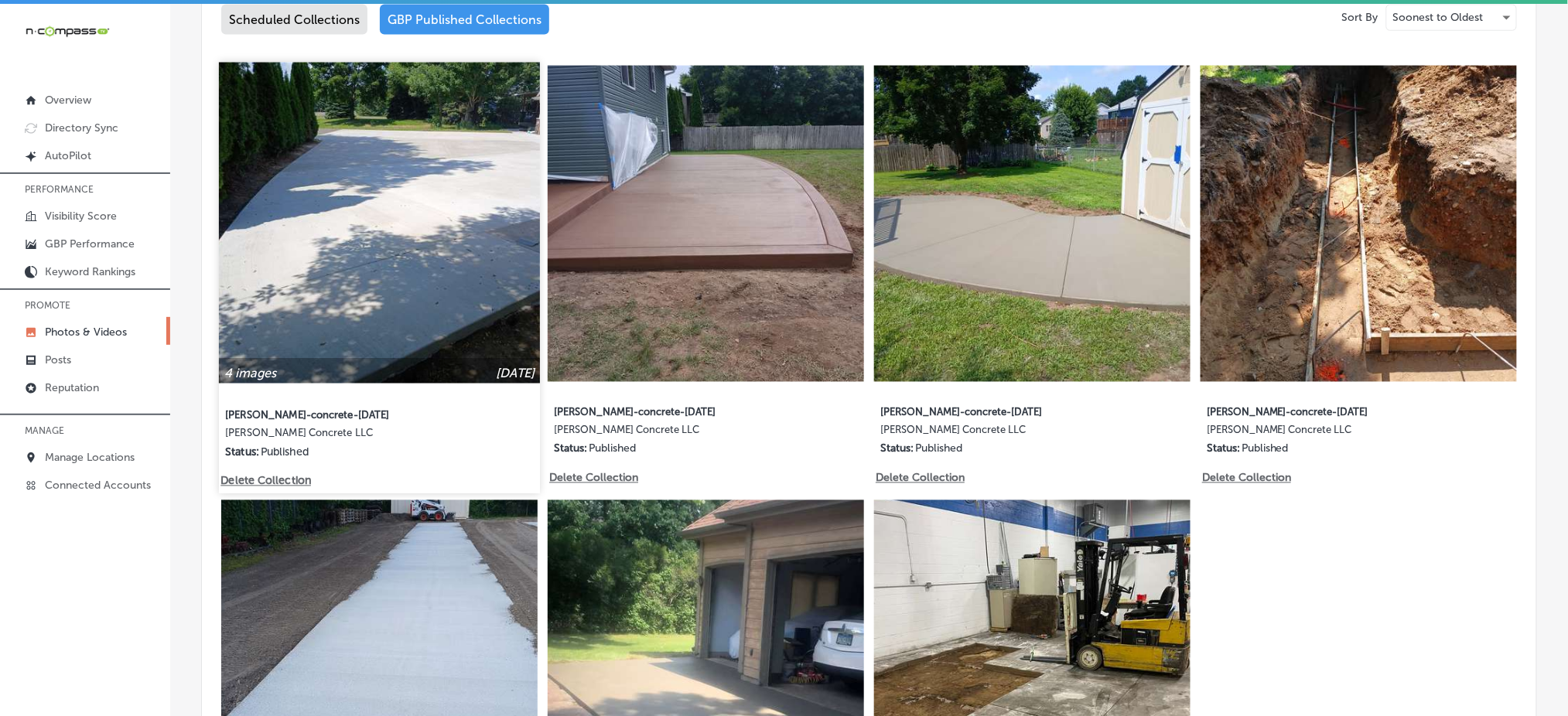
click at [415, 248] on img at bounding box center [379, 223] width 321 height 321
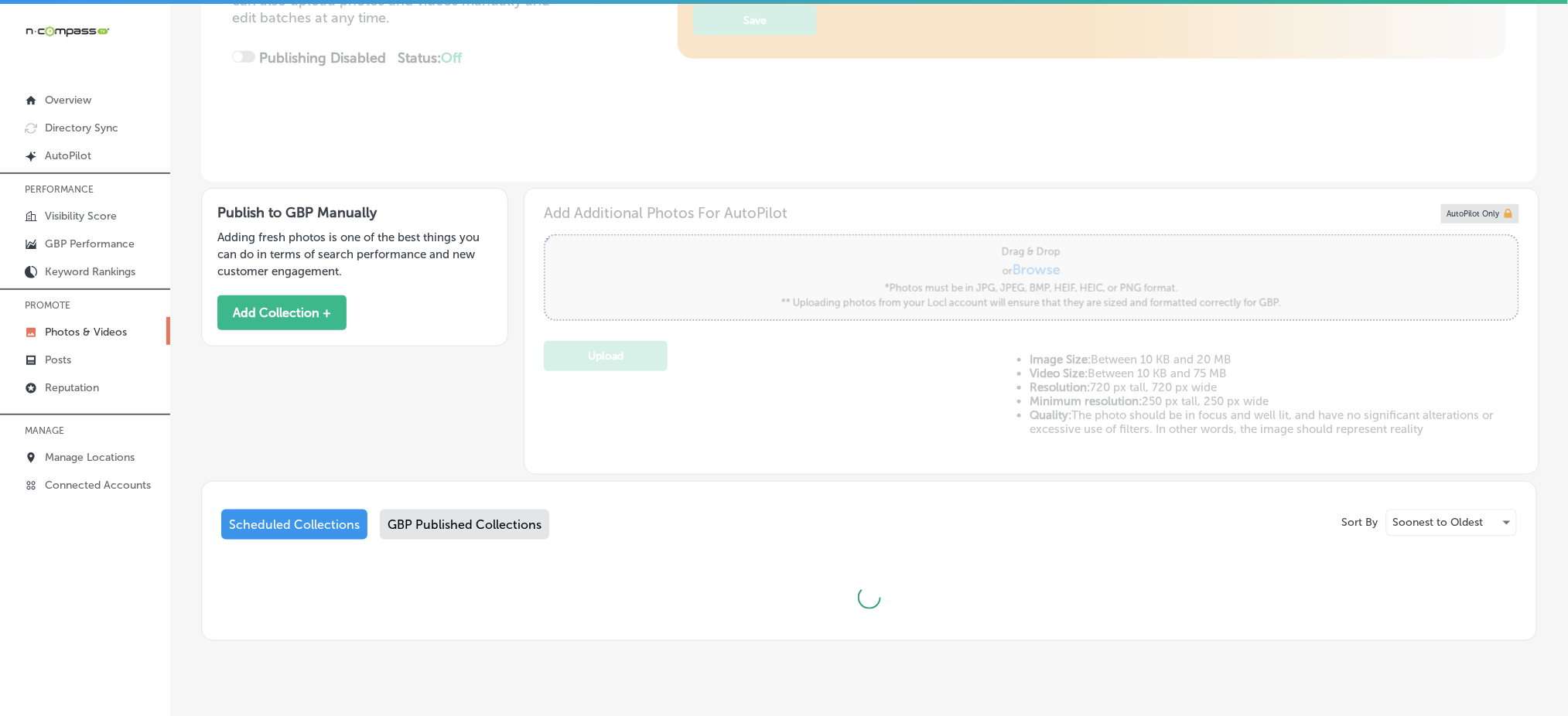
scroll to position [344, 0]
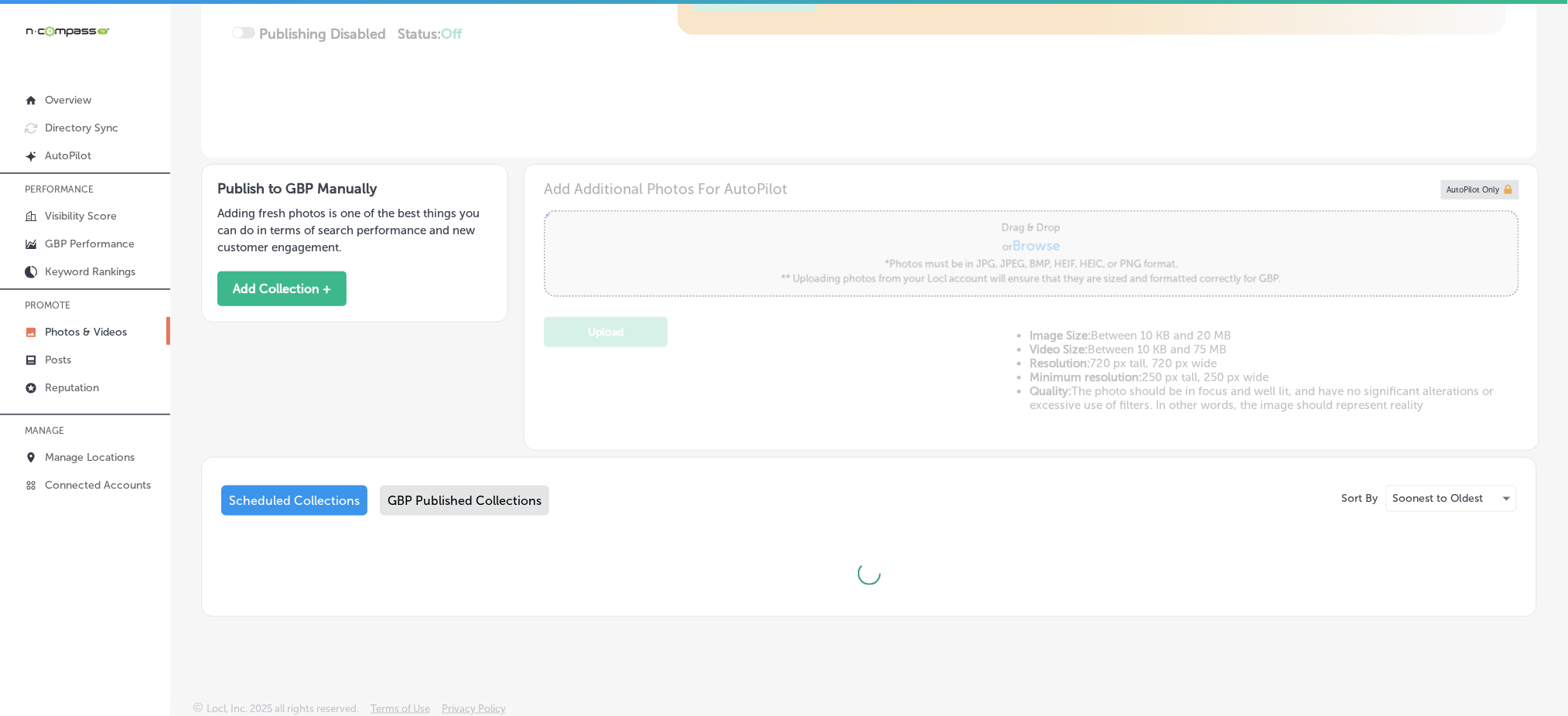
click at [468, 499] on div "GBP Published Collections" at bounding box center [465, 501] width 170 height 30
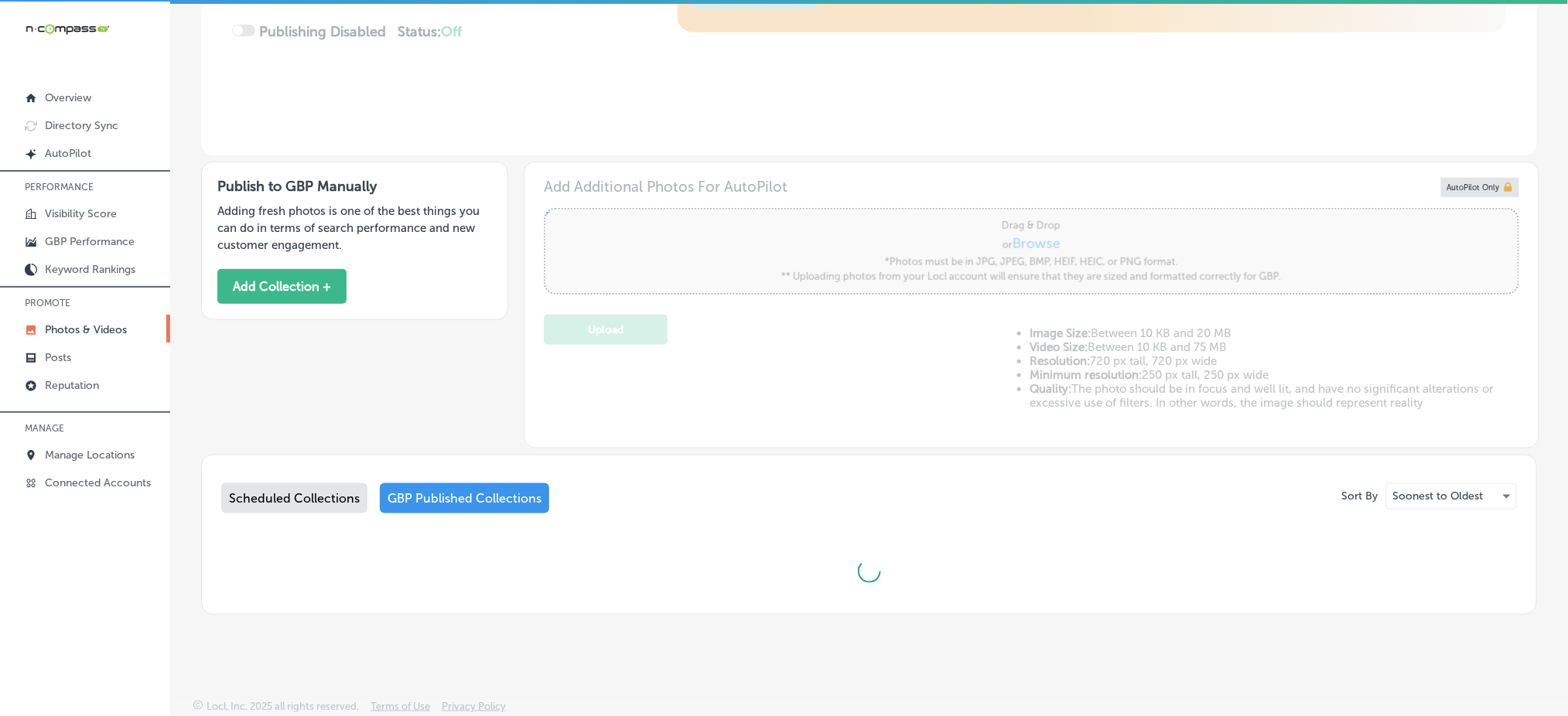
scroll to position [4, 0]
type input "0"
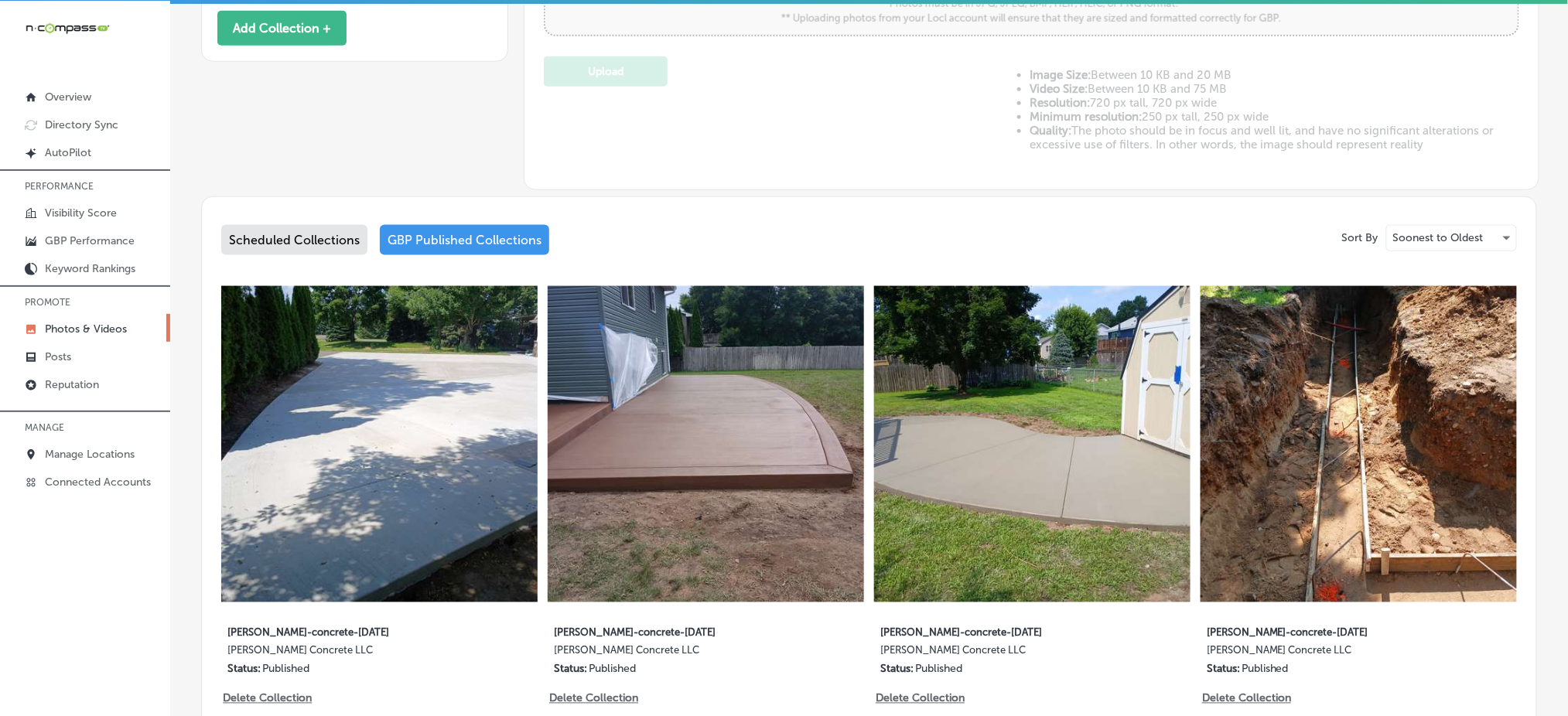
scroll to position [653, 0]
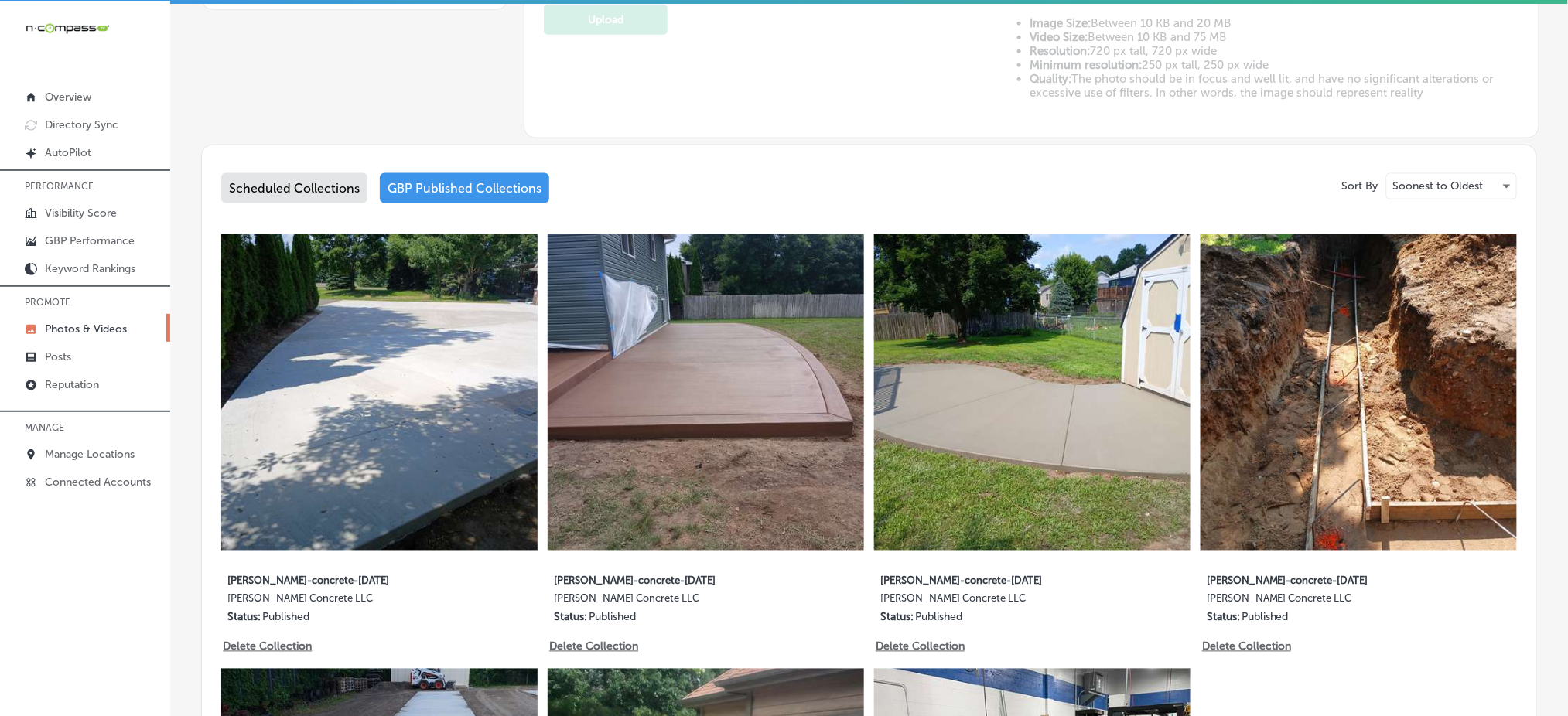
click at [689, 400] on img at bounding box center [706, 392] width 316 height 316
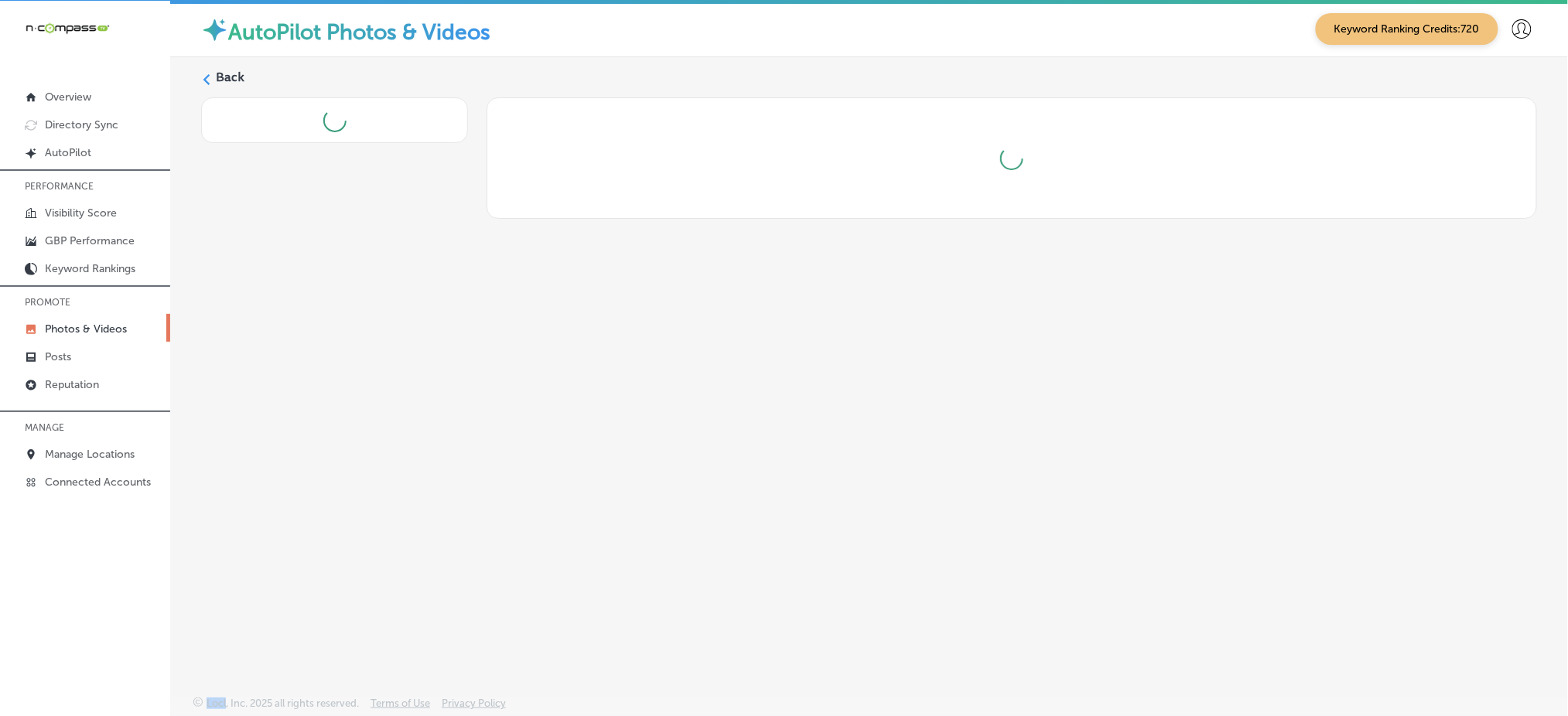
click at [689, 400] on div "Back" at bounding box center [869, 340] width 1397 height 567
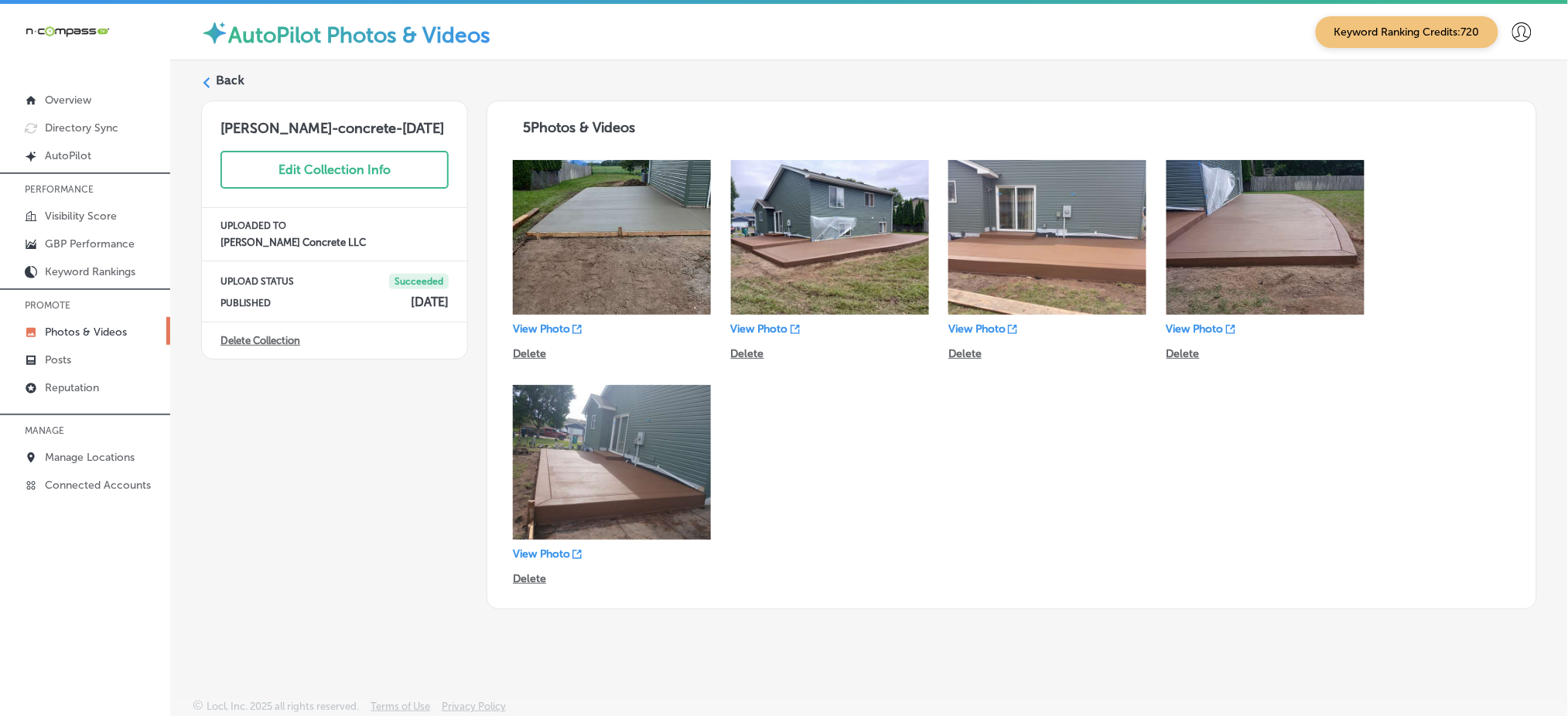
click at [239, 80] on label "Back" at bounding box center [230, 80] width 28 height 17
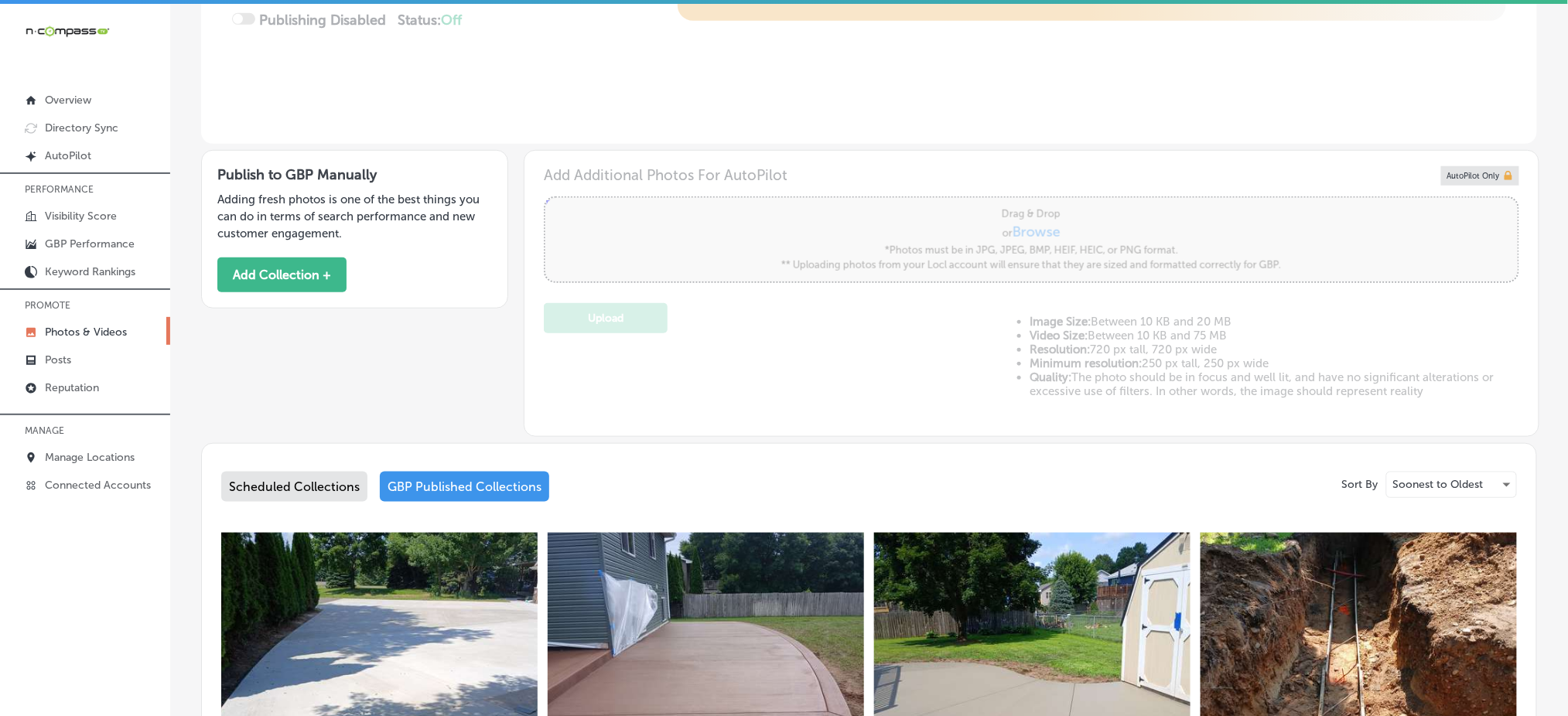
type input "5"
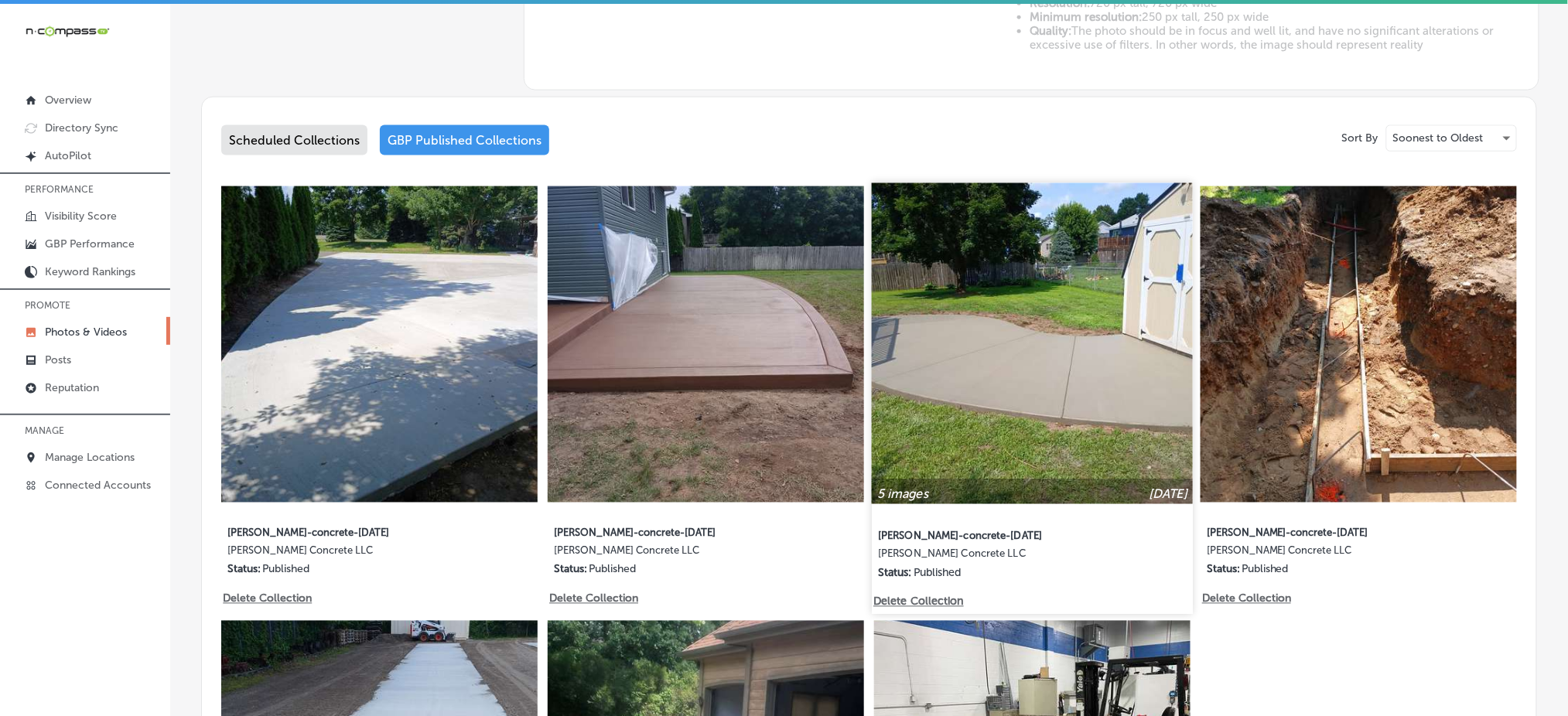
scroll to position [721, 0]
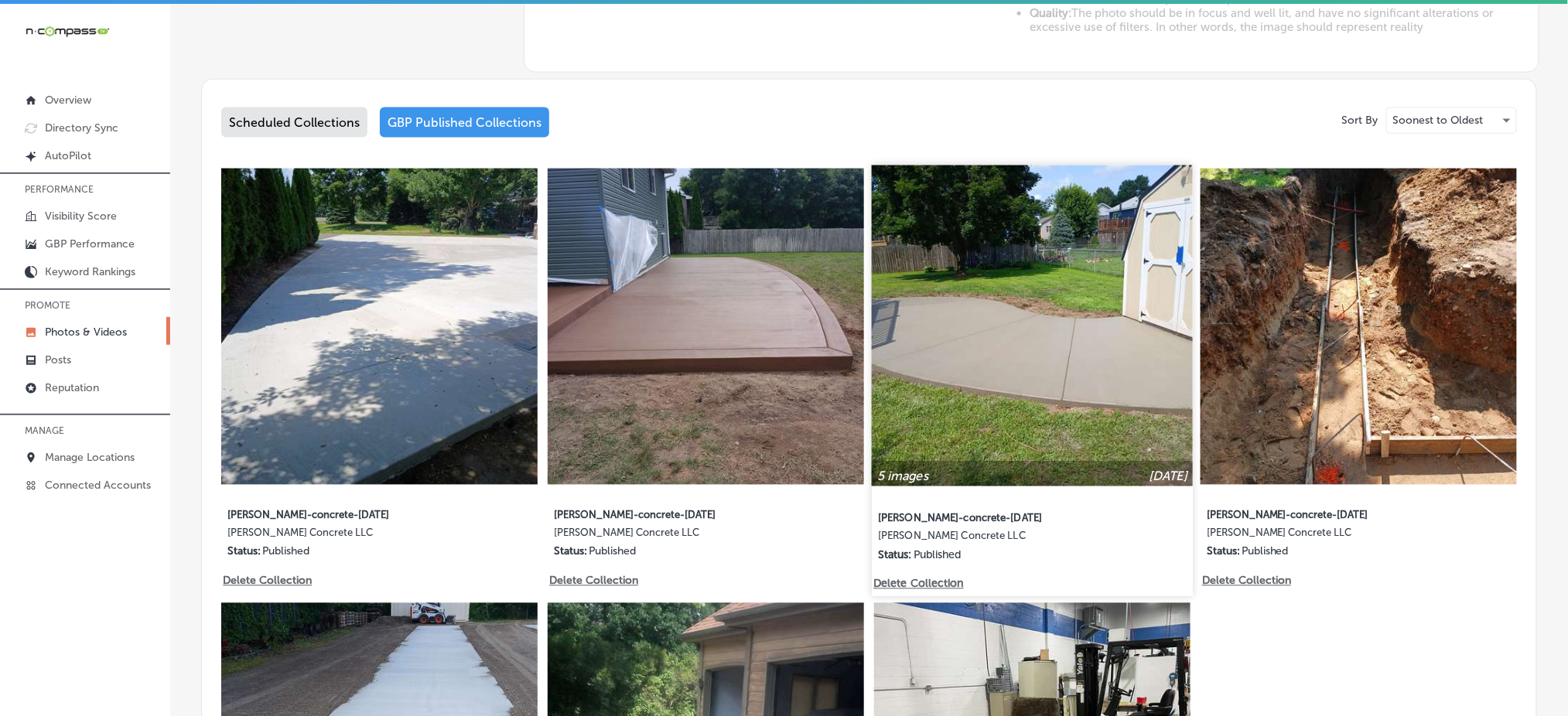
click at [1003, 339] on img at bounding box center [1031, 325] width 321 height 321
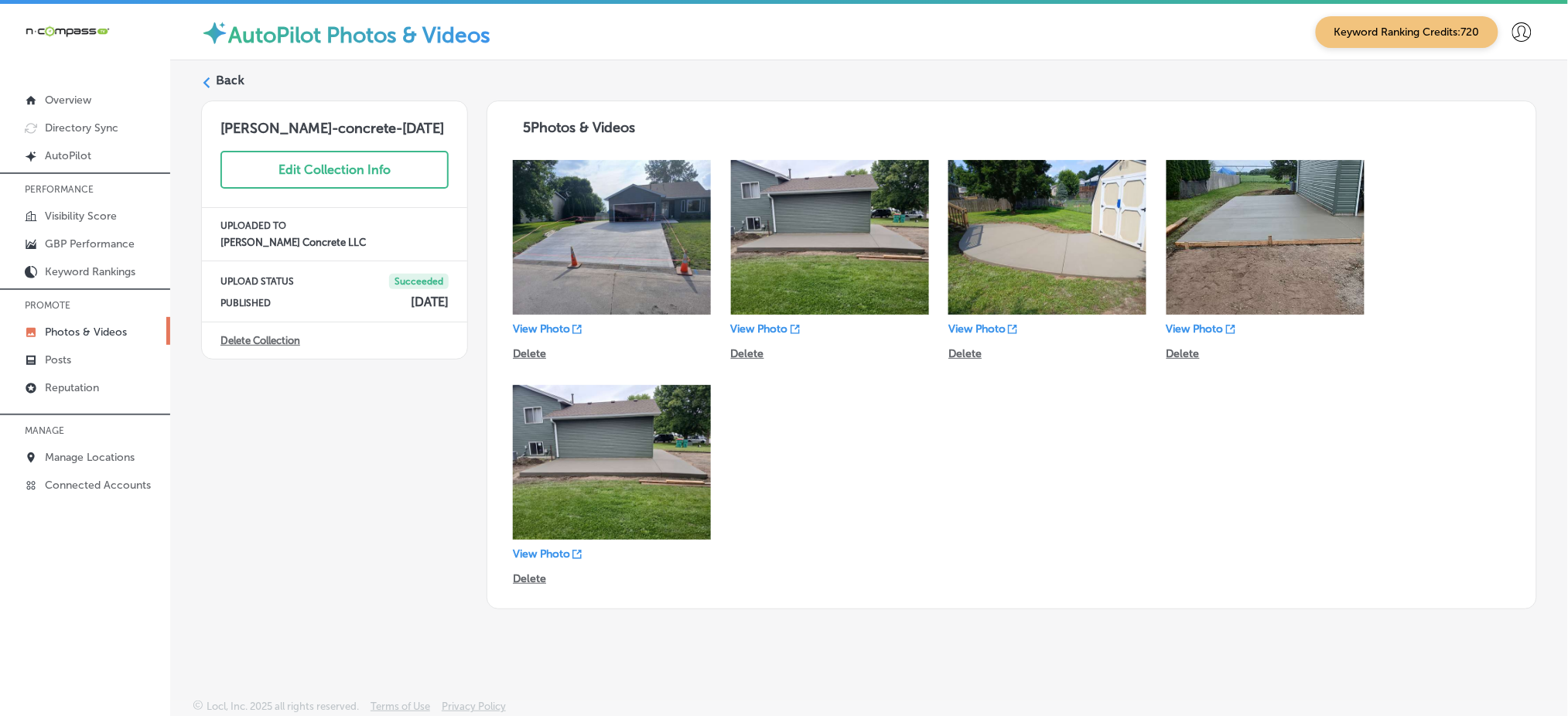
click at [220, 80] on label "Back" at bounding box center [230, 80] width 28 height 17
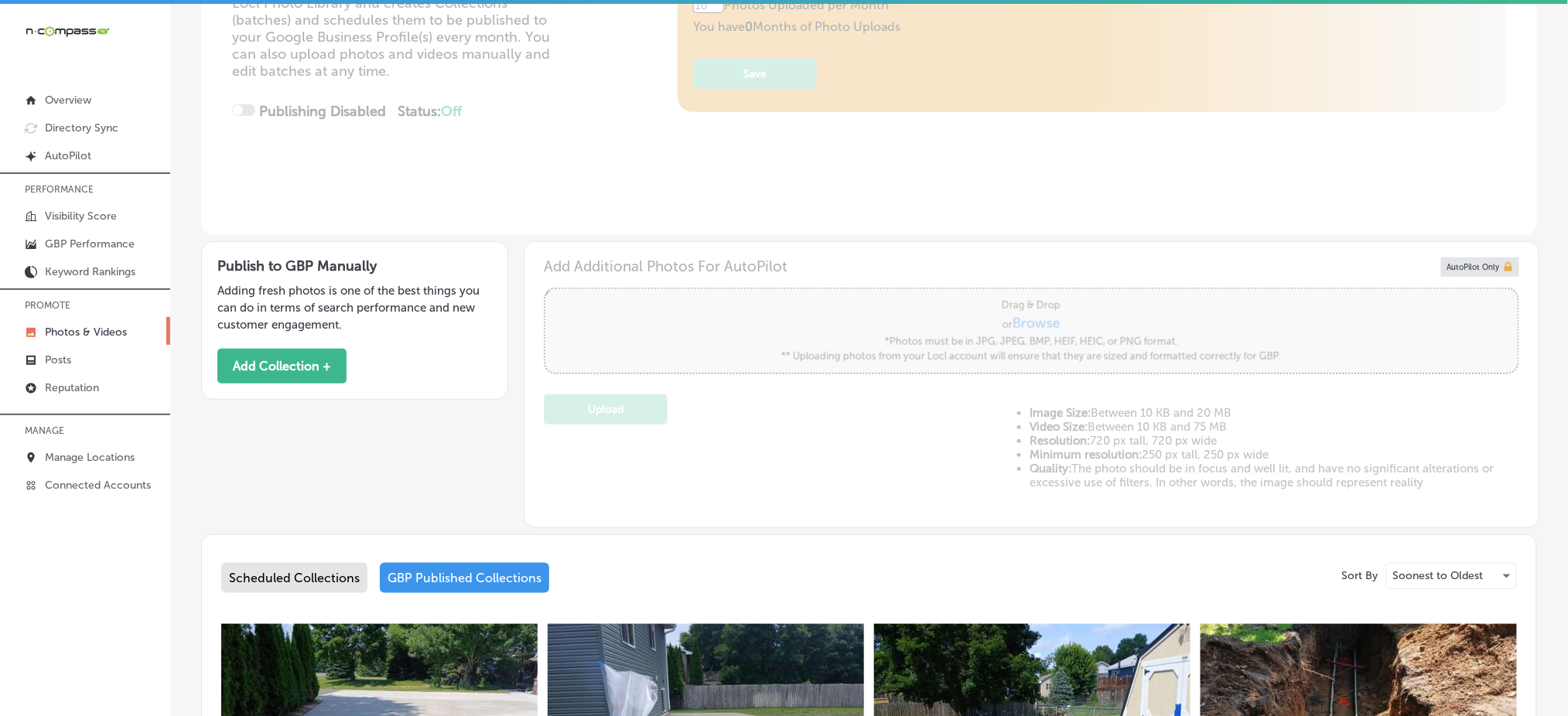
type input "5"
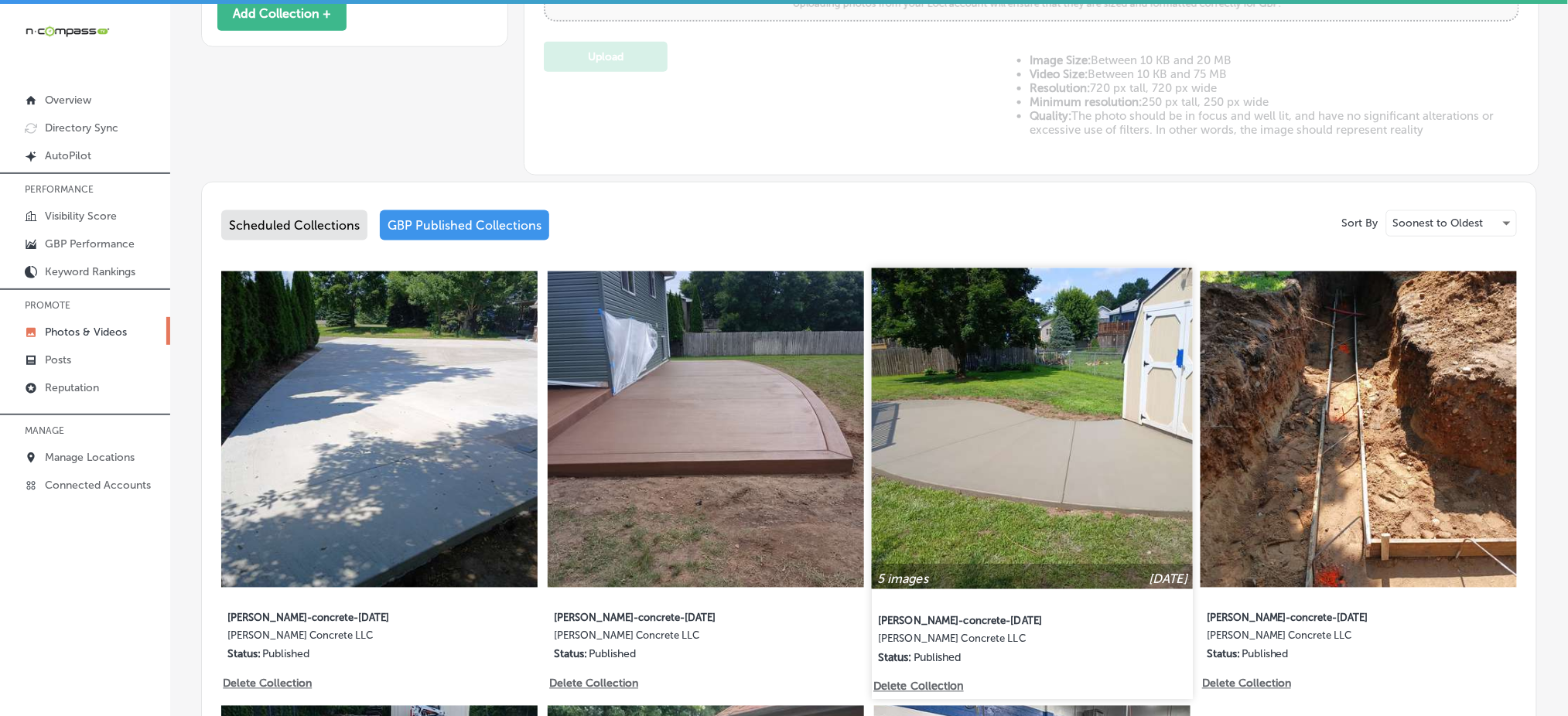
scroll to position [721, 0]
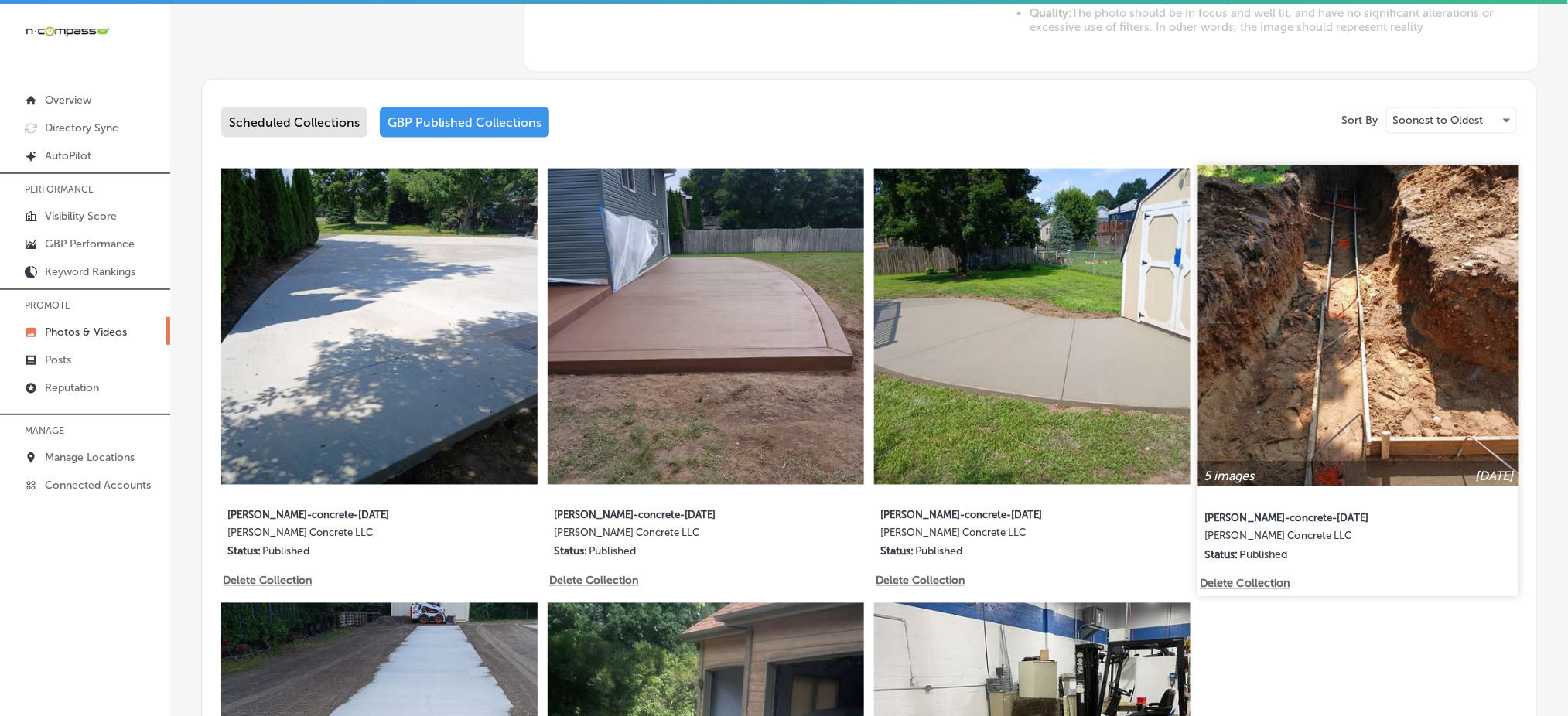
click at [1397, 344] on img at bounding box center [1359, 325] width 321 height 321
